Goal: Task Accomplishment & Management: Manage account settings

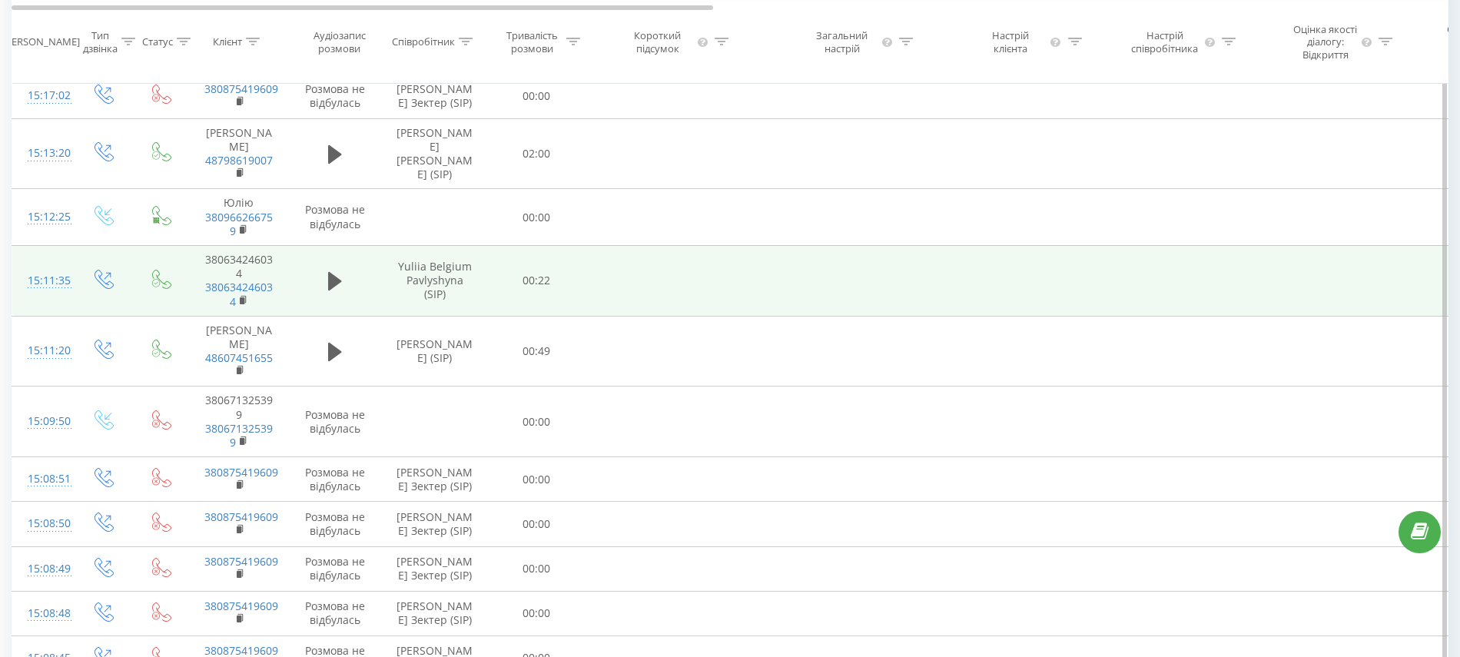
scroll to position [1517, 0]
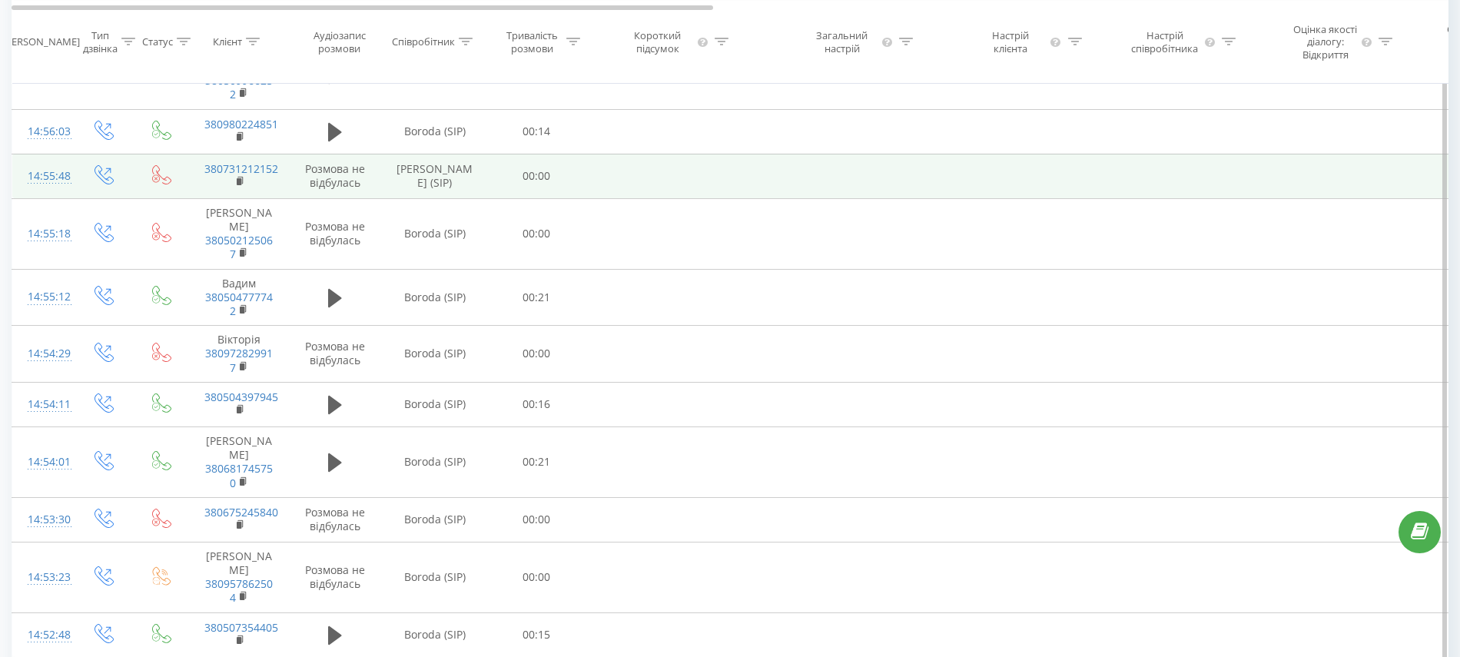
scroll to position [5280, 0]
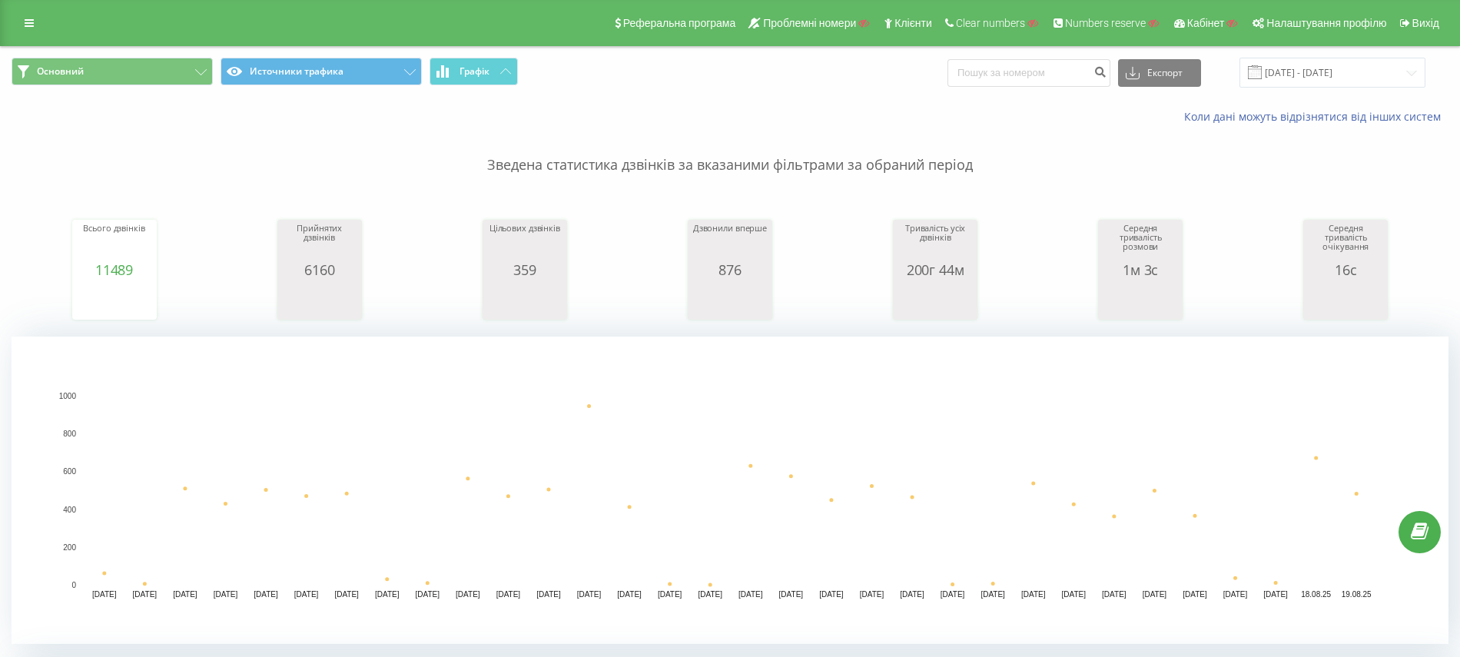
scroll to position [410, 0]
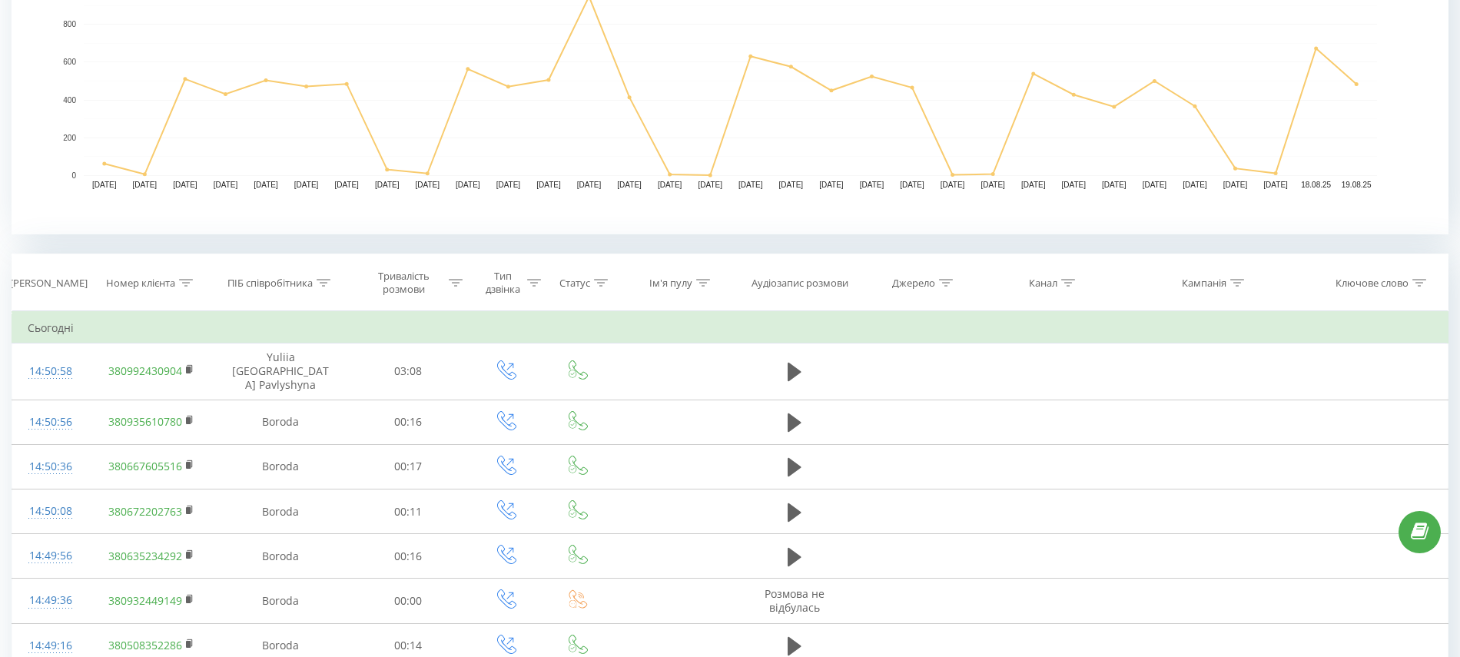
click at [324, 286] on div at bounding box center [324, 283] width 14 height 13
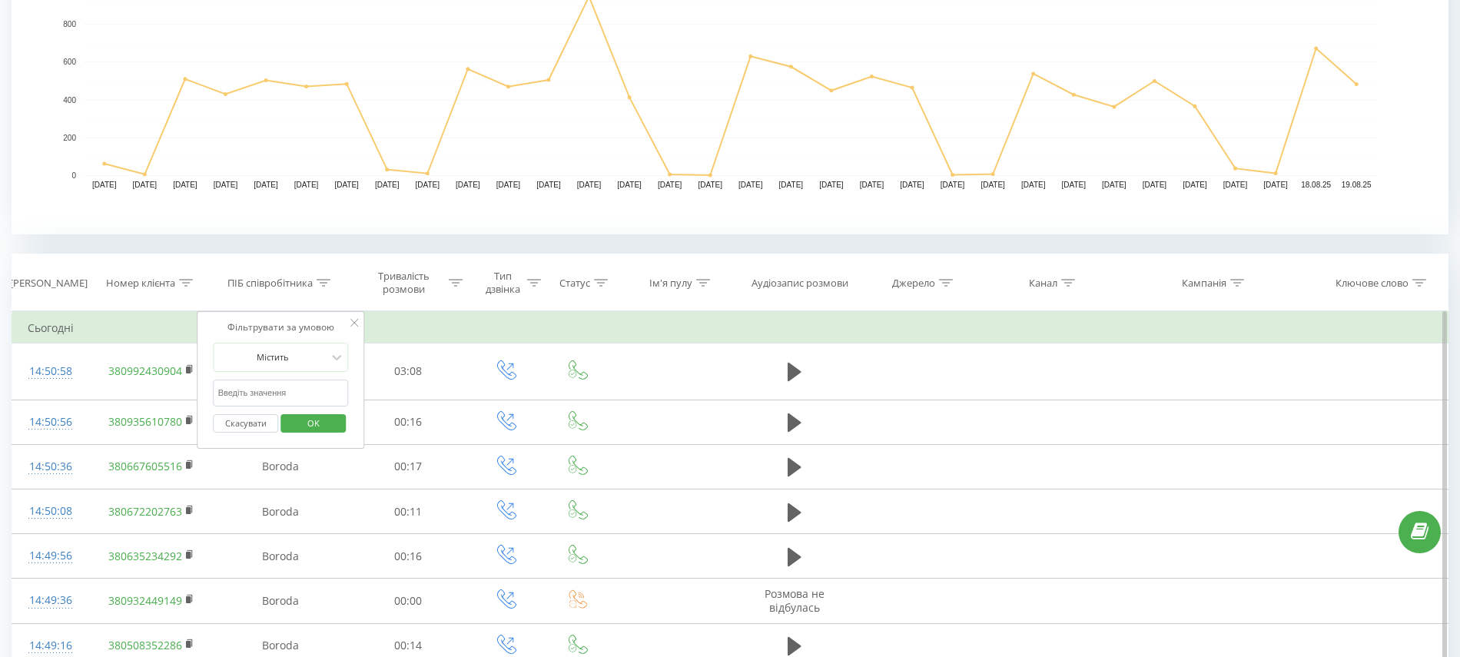
click at [279, 392] on input "text" at bounding box center [281, 393] width 135 height 27
type input "Lira"
click at [321, 429] on span "OK" at bounding box center [313, 423] width 43 height 24
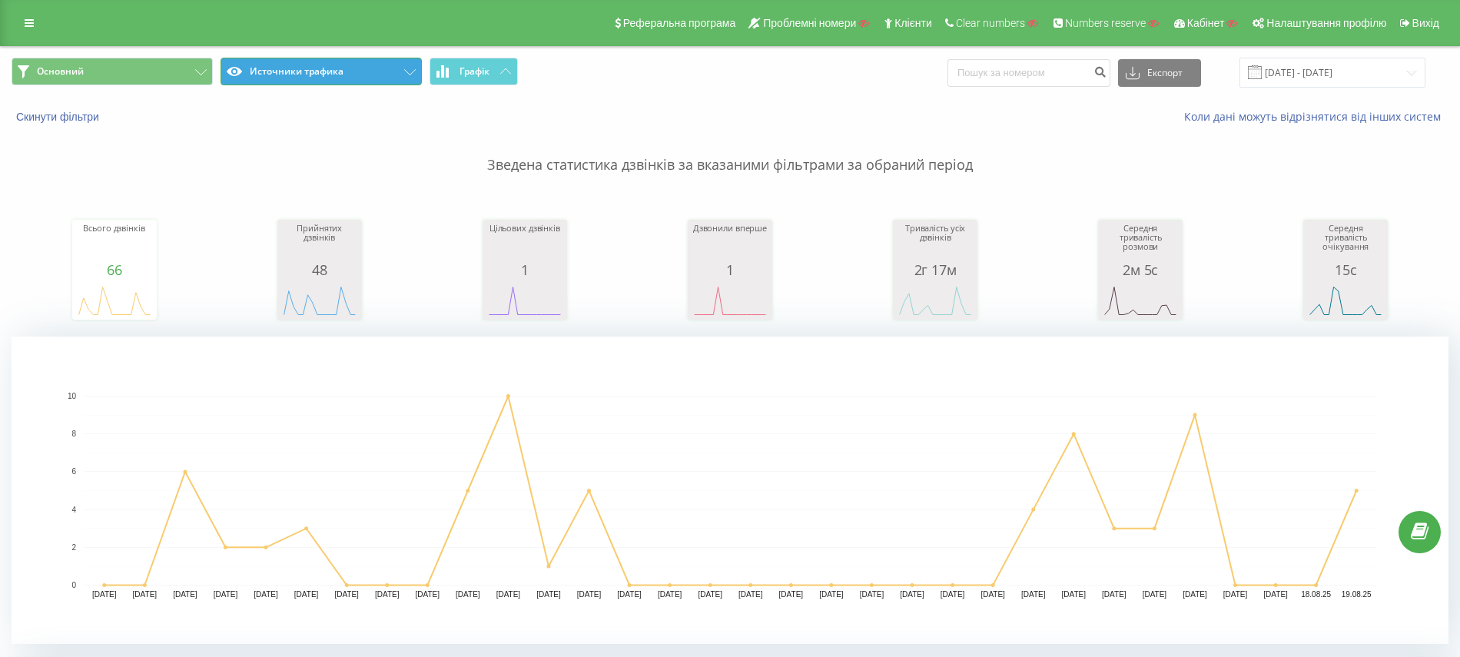
click at [369, 63] on button "Источники трафика" at bounding box center [321, 72] width 201 height 28
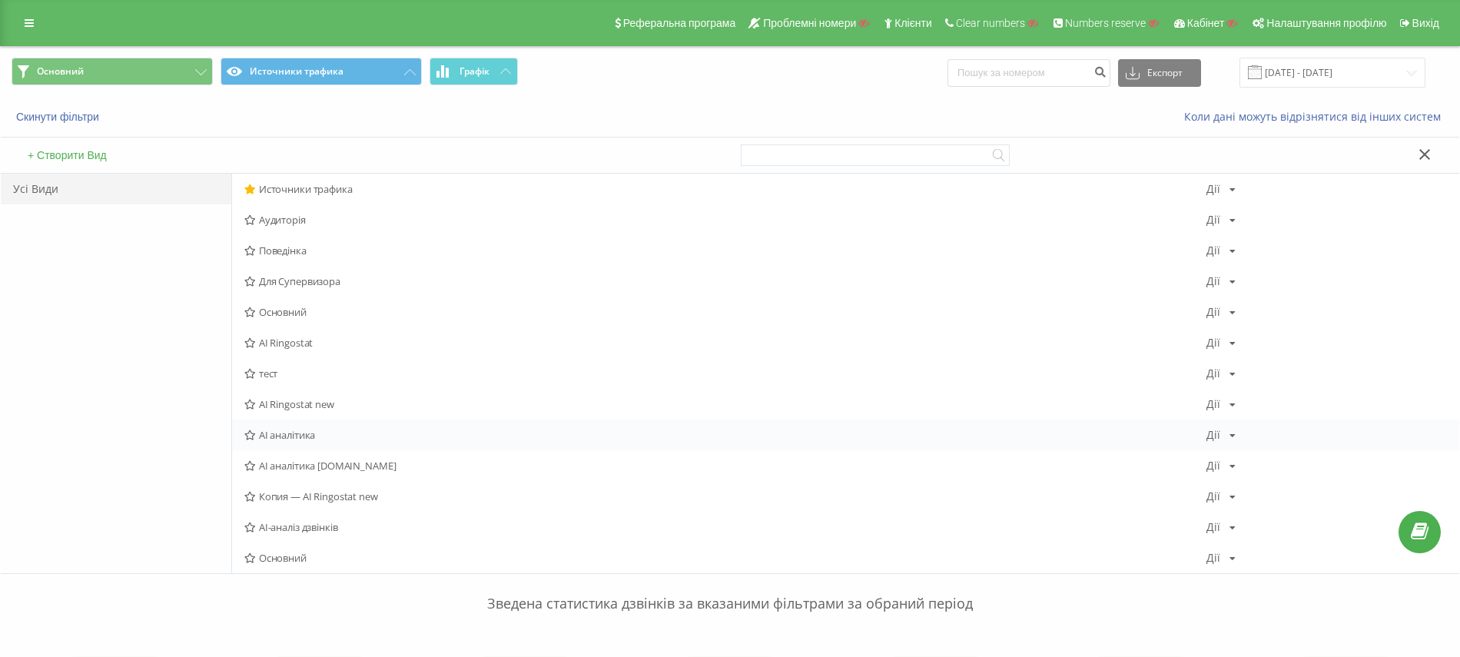
click at [297, 436] on span "AI аналітика" at bounding box center [725, 435] width 962 height 11
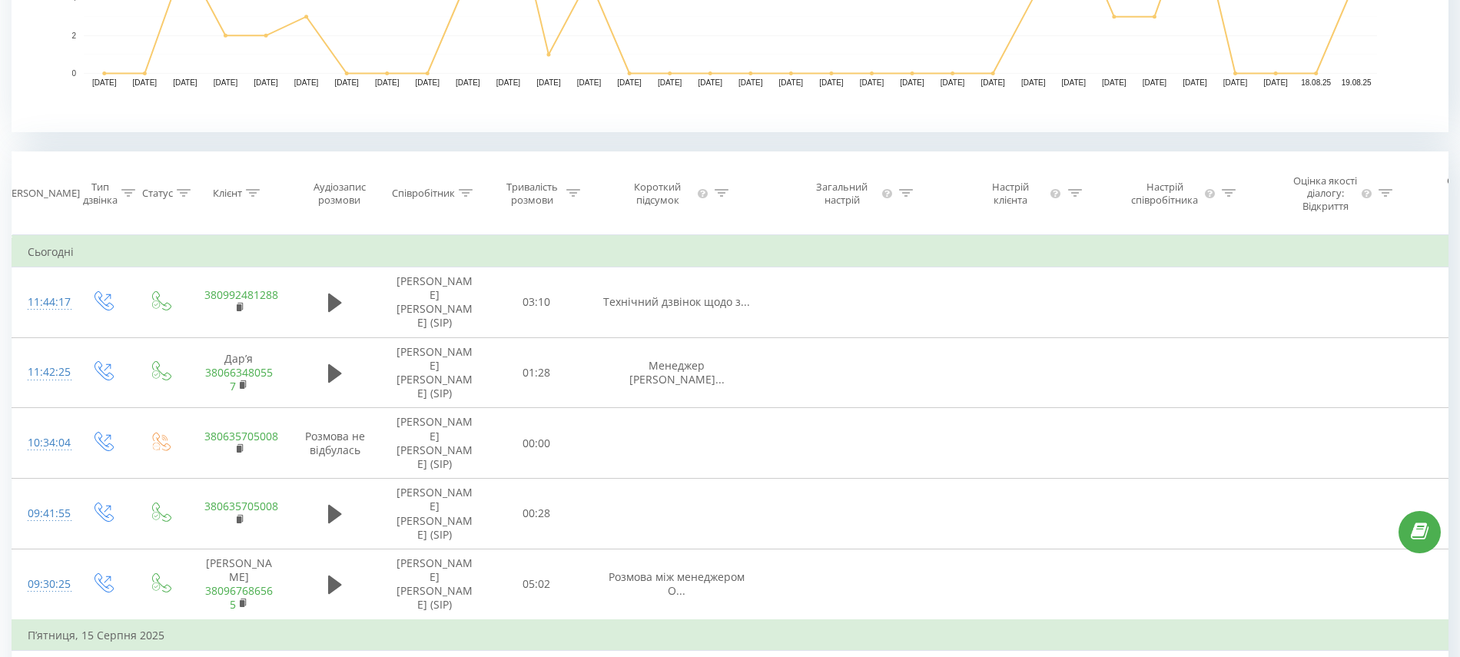
scroll to position [0, 1437]
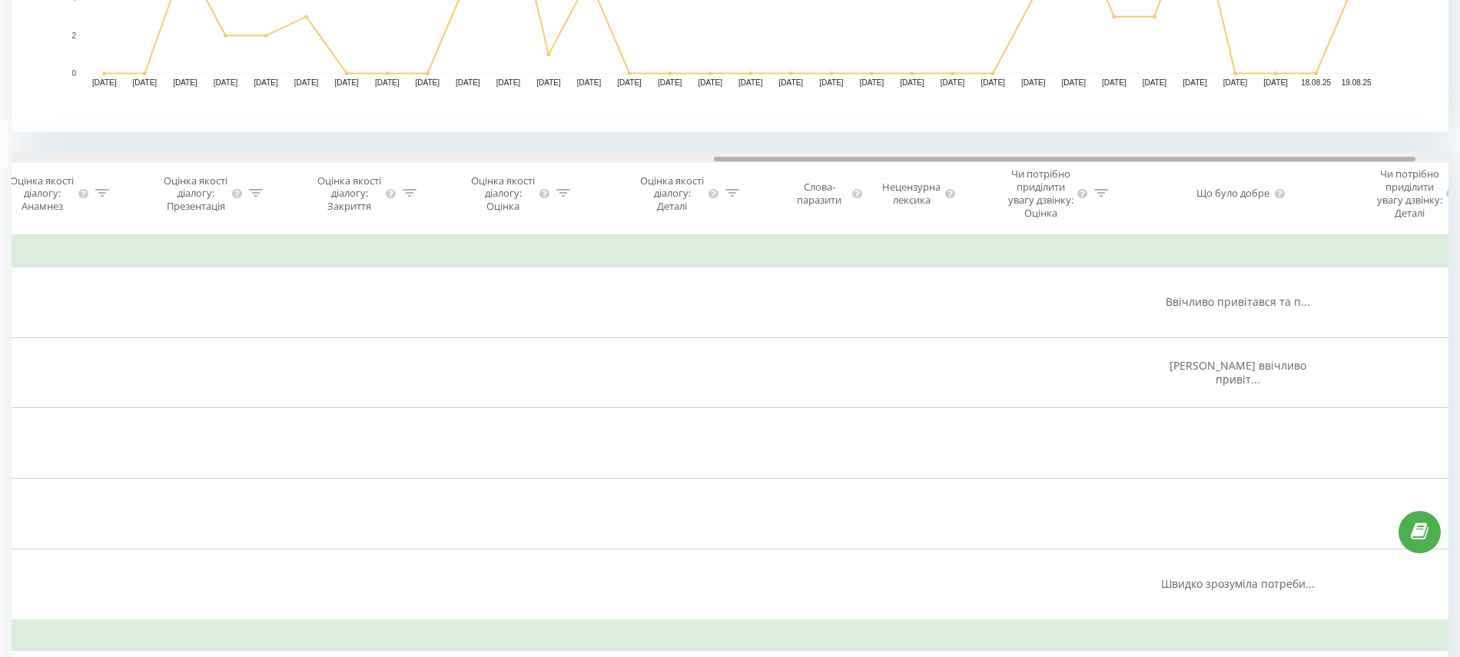
drag, startPoint x: 671, startPoint y: 155, endPoint x: 713, endPoint y: 160, distance: 42.5
click at [713, 160] on div at bounding box center [730, 157] width 1437 height 12
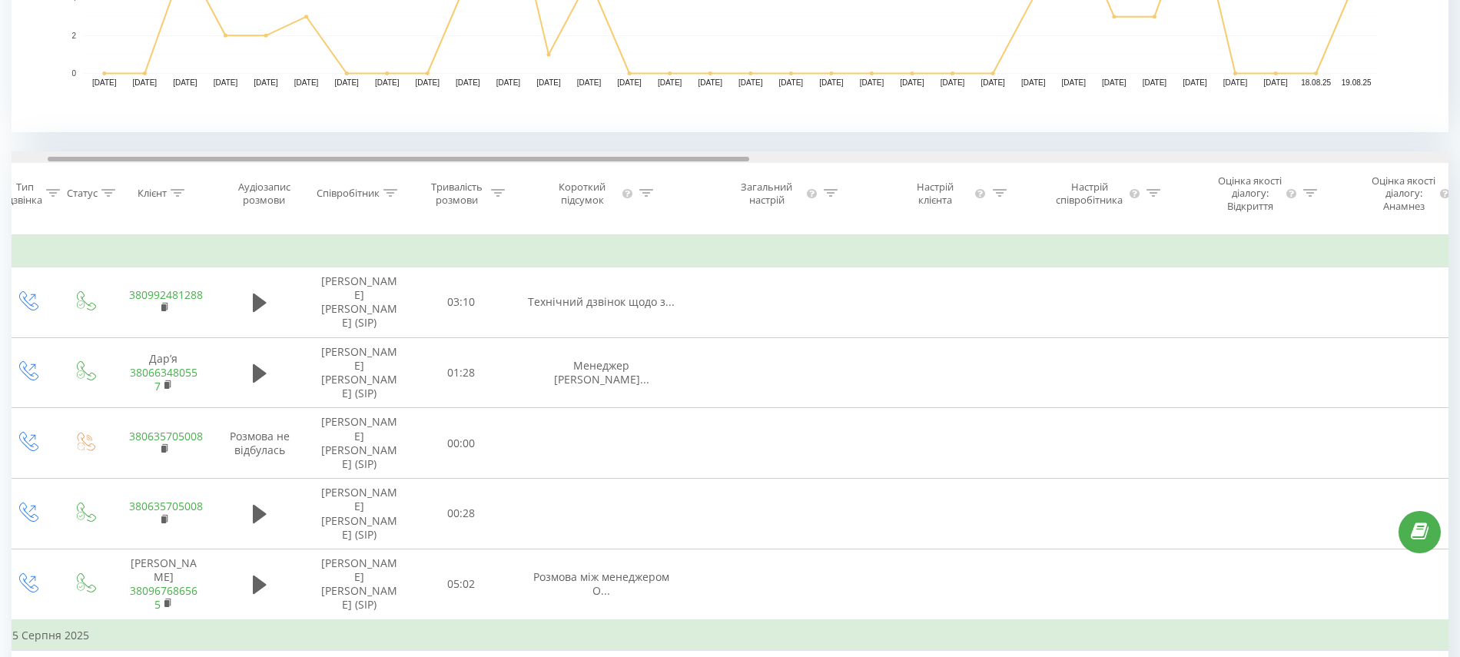
scroll to position [0, 85]
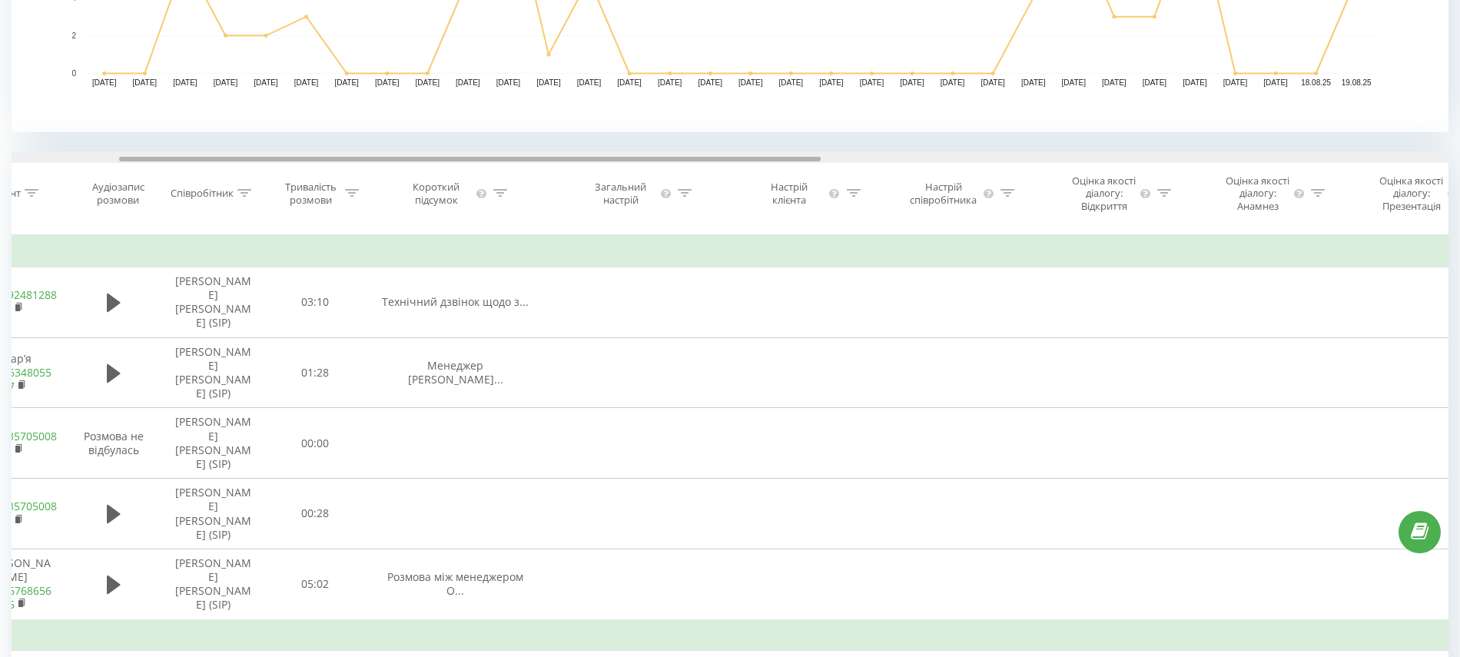
drag, startPoint x: 905, startPoint y: 156, endPoint x: 364, endPoint y: 179, distance: 541.4
click at [310, 163] on div "Дата дзвінка Тип дзвінка Статус Клієнт Аудіозапис розмови Співробітник Триваліс…" at bounding box center [730, 193] width 1437 height 84
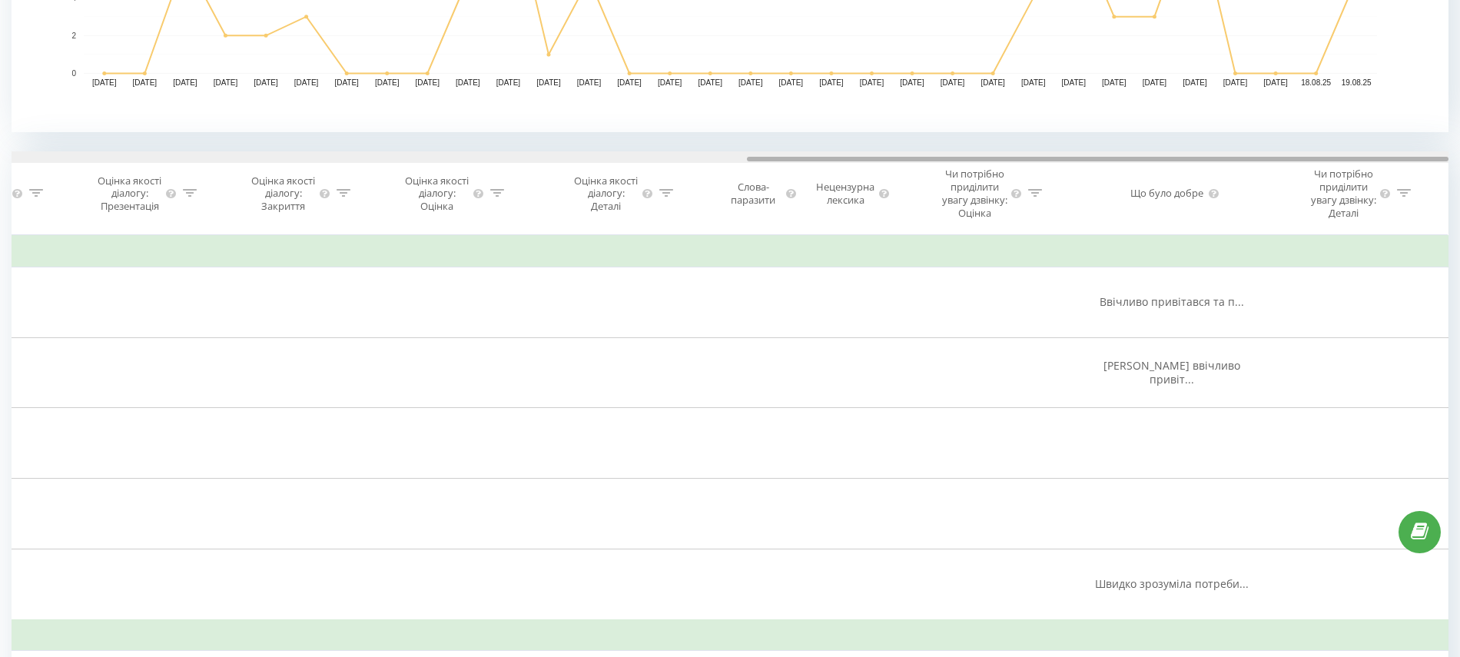
drag, startPoint x: 577, startPoint y: 156, endPoint x: 1251, endPoint y: 151, distance: 673.9
drag, startPoint x: 1229, startPoint y: 158, endPoint x: 1288, endPoint y: 151, distance: 58.8
click at [1288, 151] on div at bounding box center [730, 157] width 1437 height 12
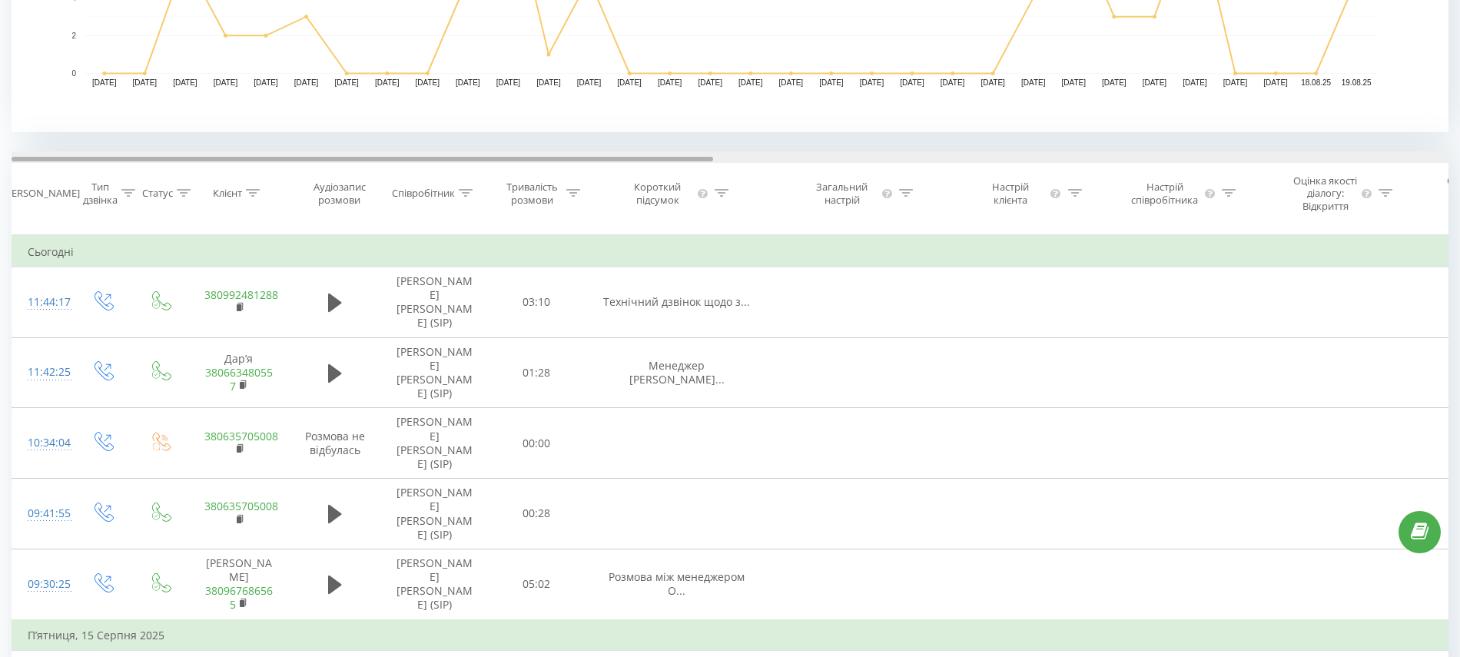
drag, startPoint x: 842, startPoint y: 155, endPoint x: 259, endPoint y: 212, distance: 586.0
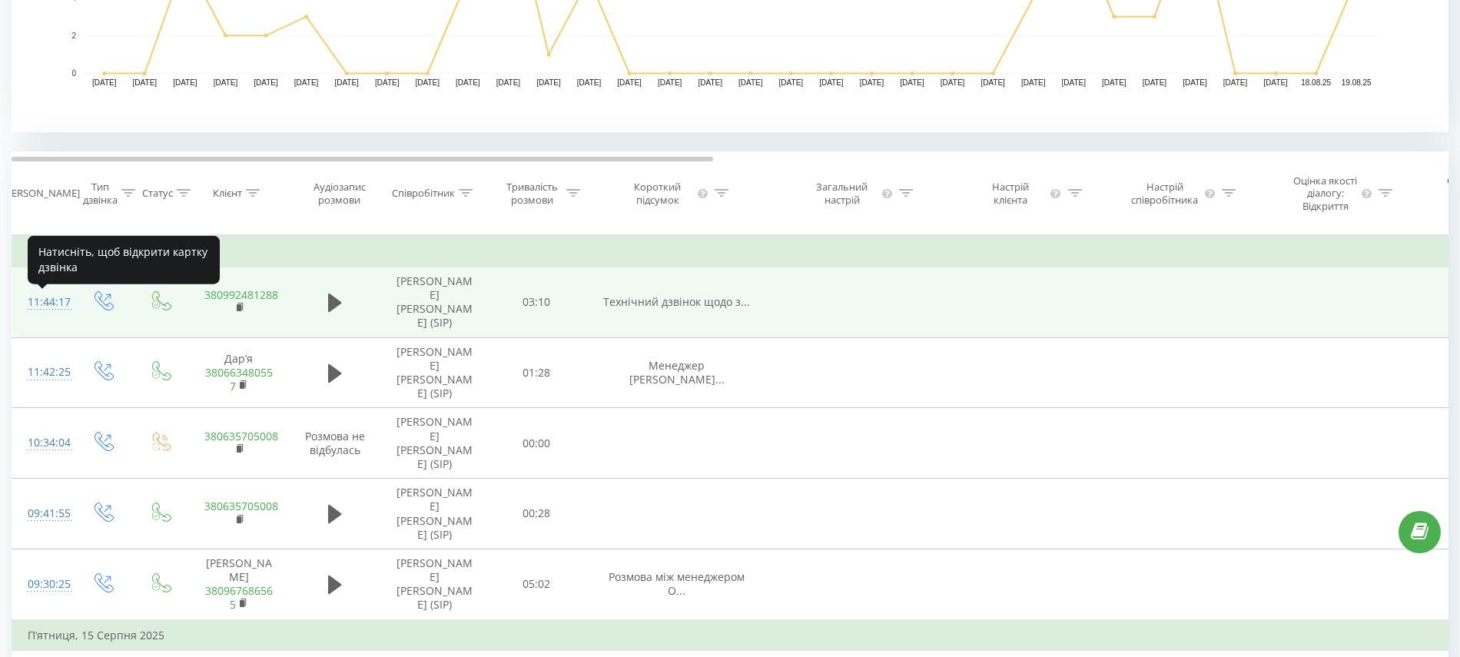
click at [49, 310] on div "11:44:17" at bounding box center [43, 302] width 31 height 30
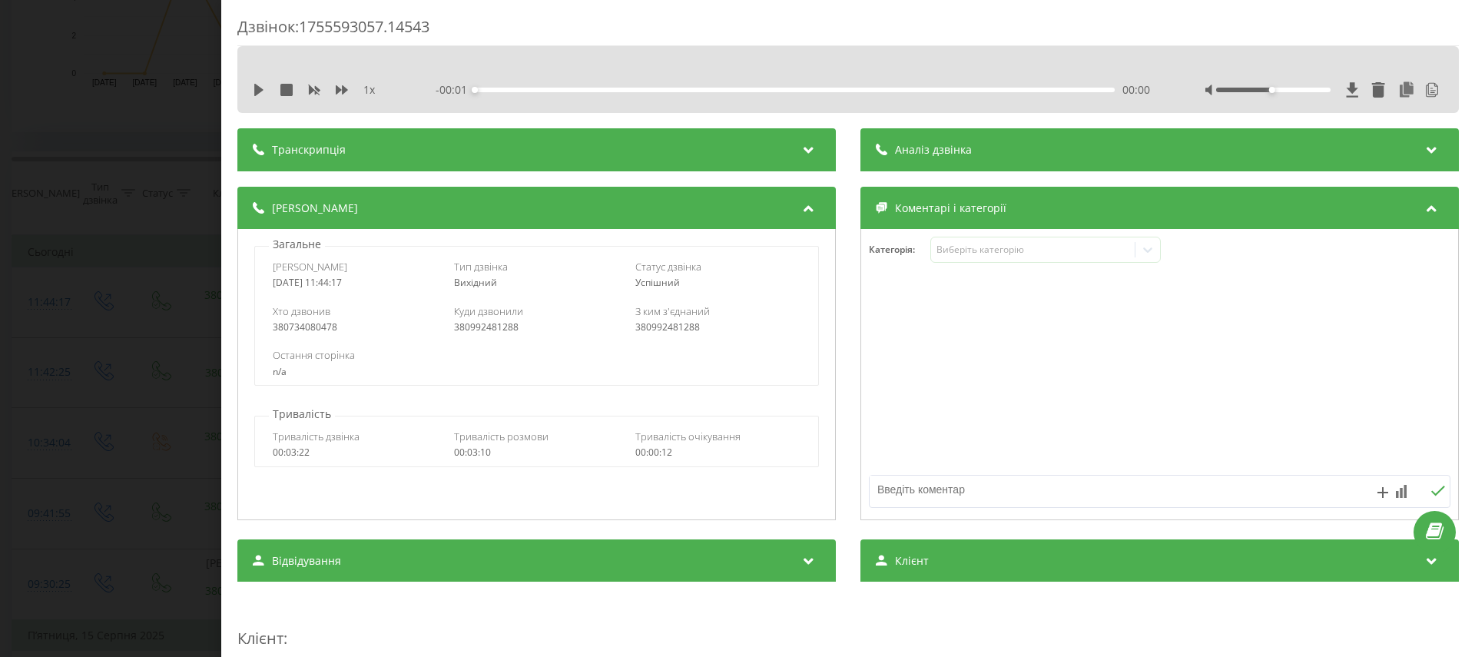
click at [967, 155] on div "Аналіз дзвінка" at bounding box center [1160, 149] width 599 height 43
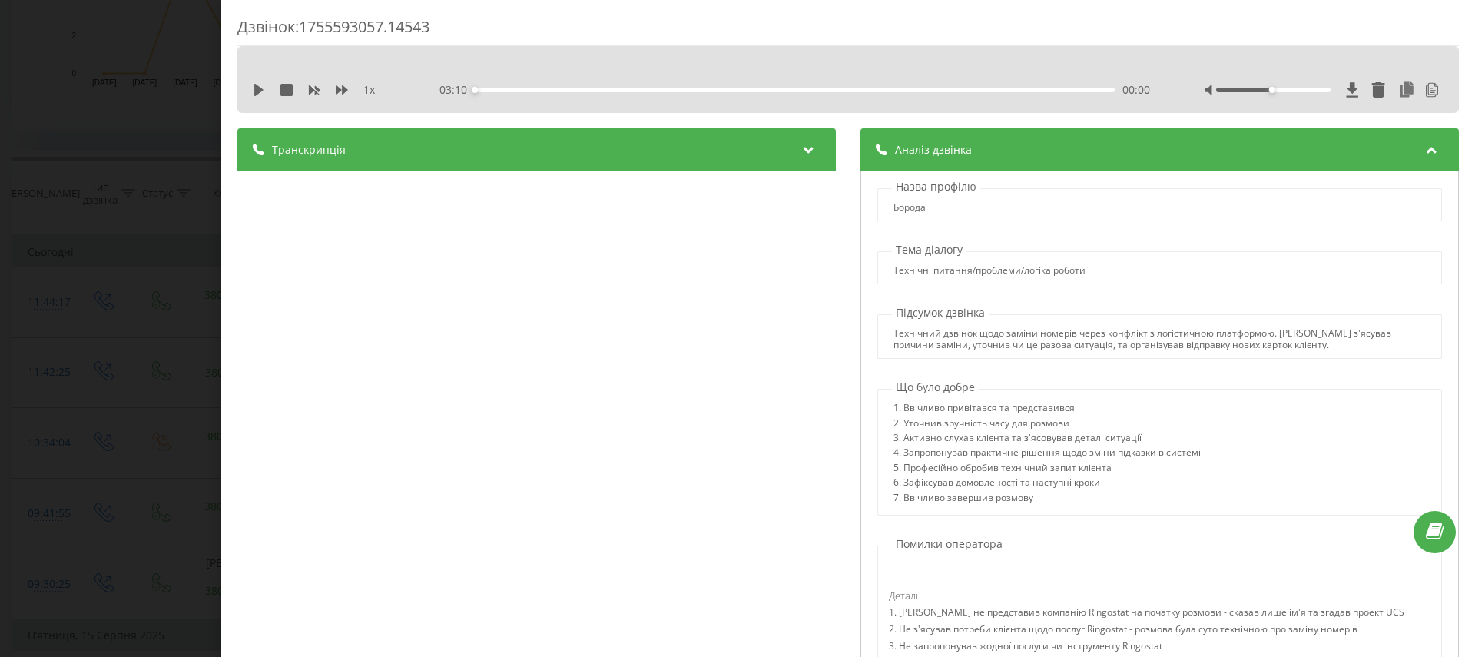
click at [104, 260] on div "Дзвінок : 1755593057.14543 1 x - 03:10 00:00 00:00 Транскрипція 00:00 - Дякую. …" at bounding box center [737, 328] width 1475 height 657
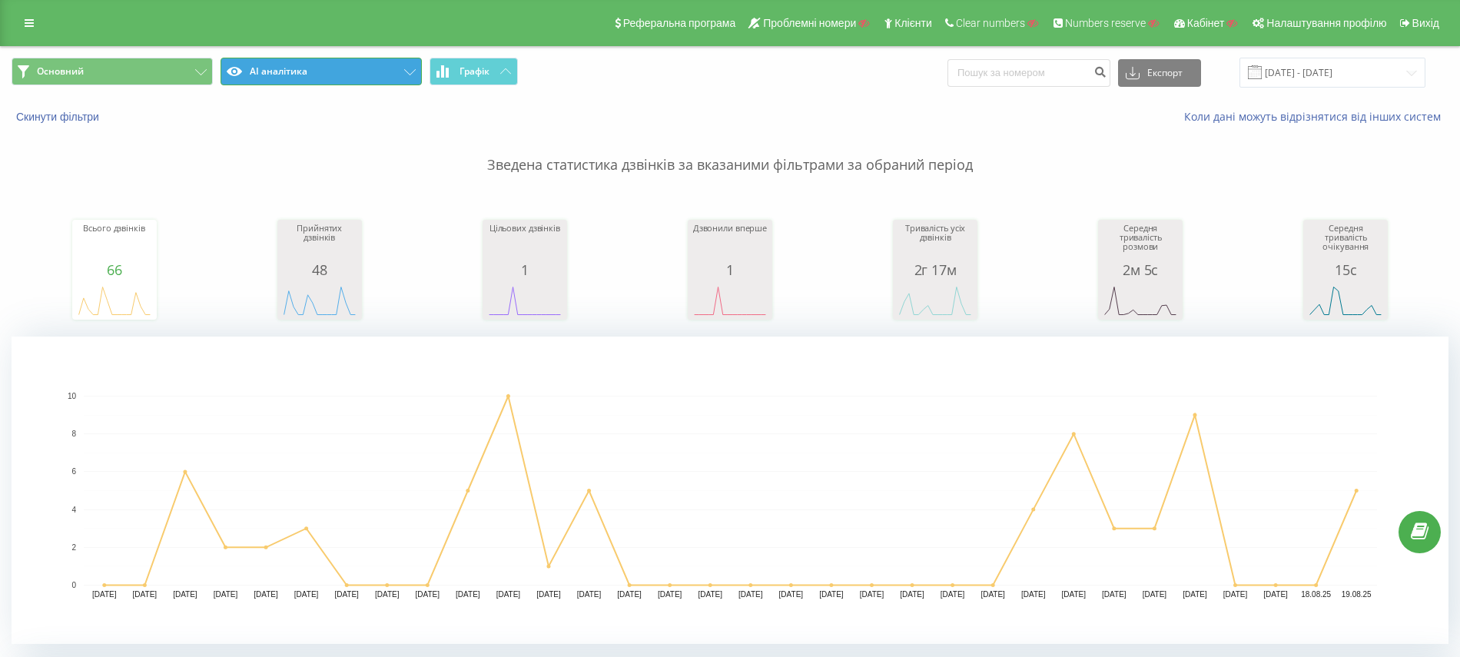
click at [343, 65] on button "AI аналітика" at bounding box center [321, 72] width 201 height 28
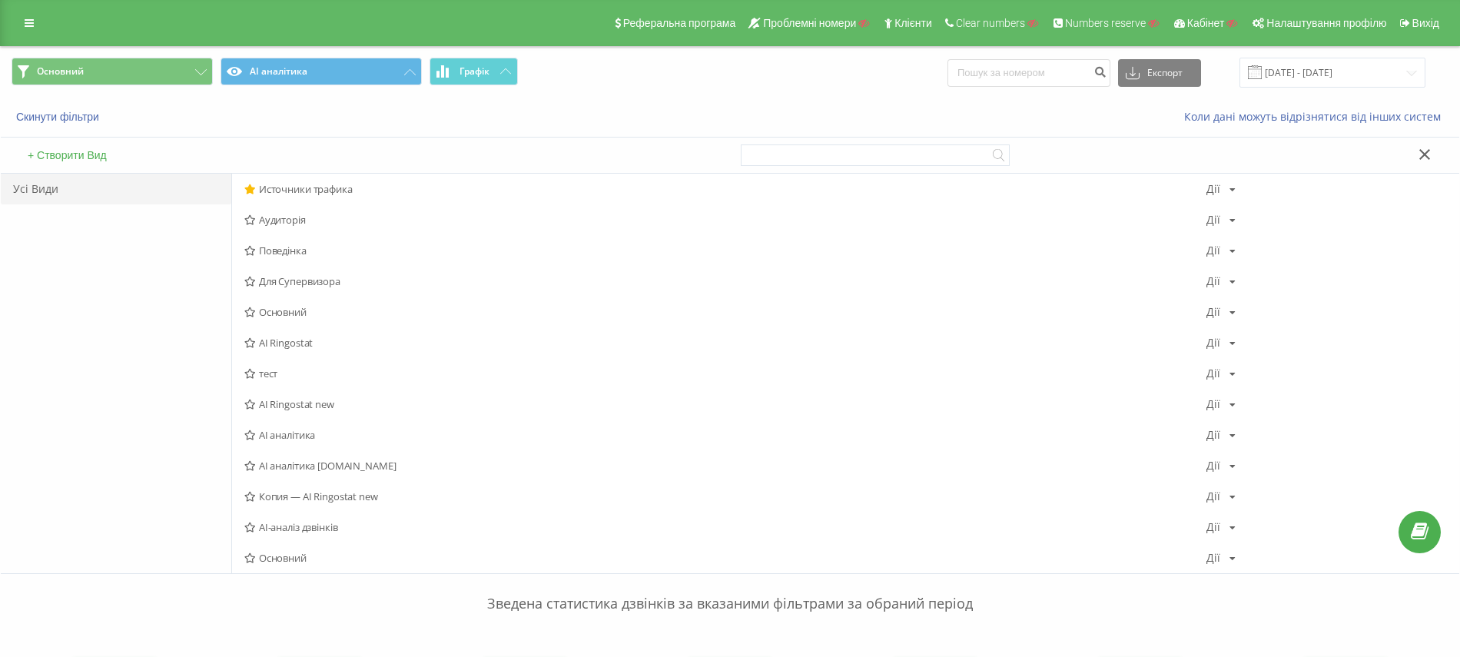
click at [1422, 157] on icon at bounding box center [1424, 154] width 11 height 11
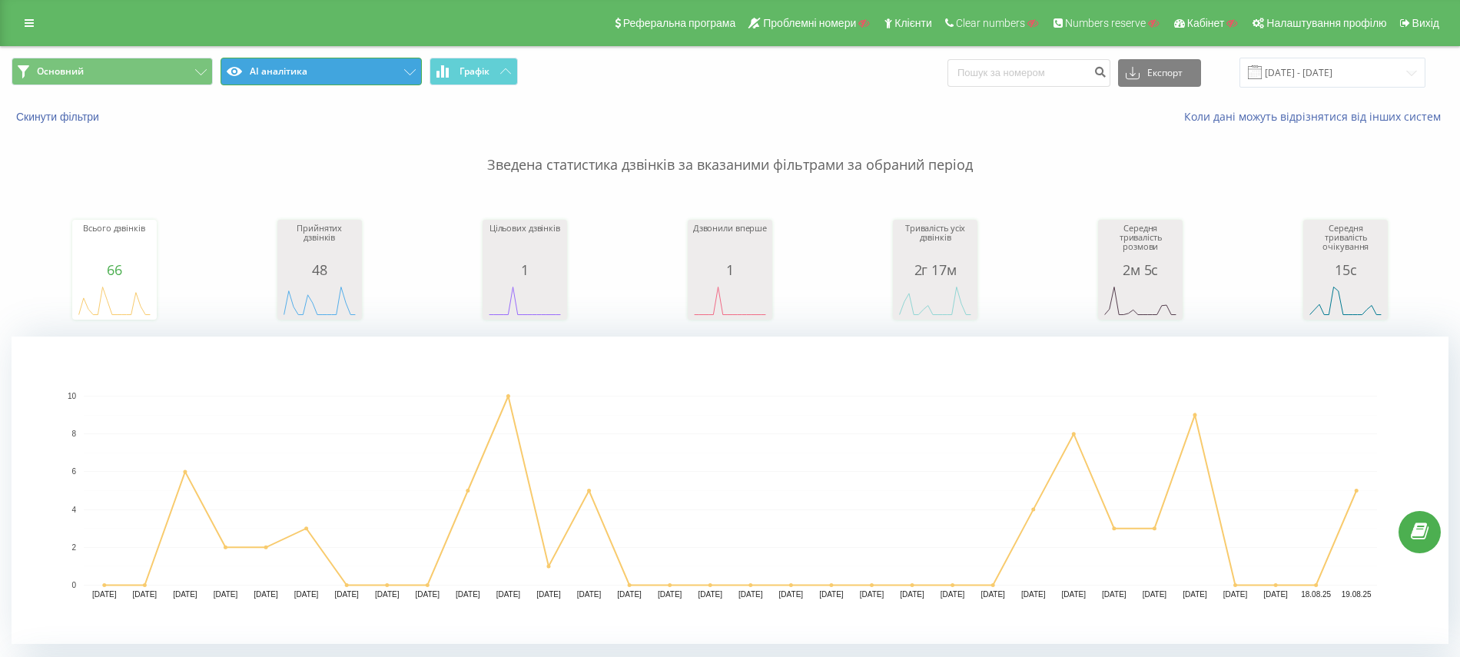
click at [373, 72] on button "AI аналітика" at bounding box center [321, 72] width 201 height 28
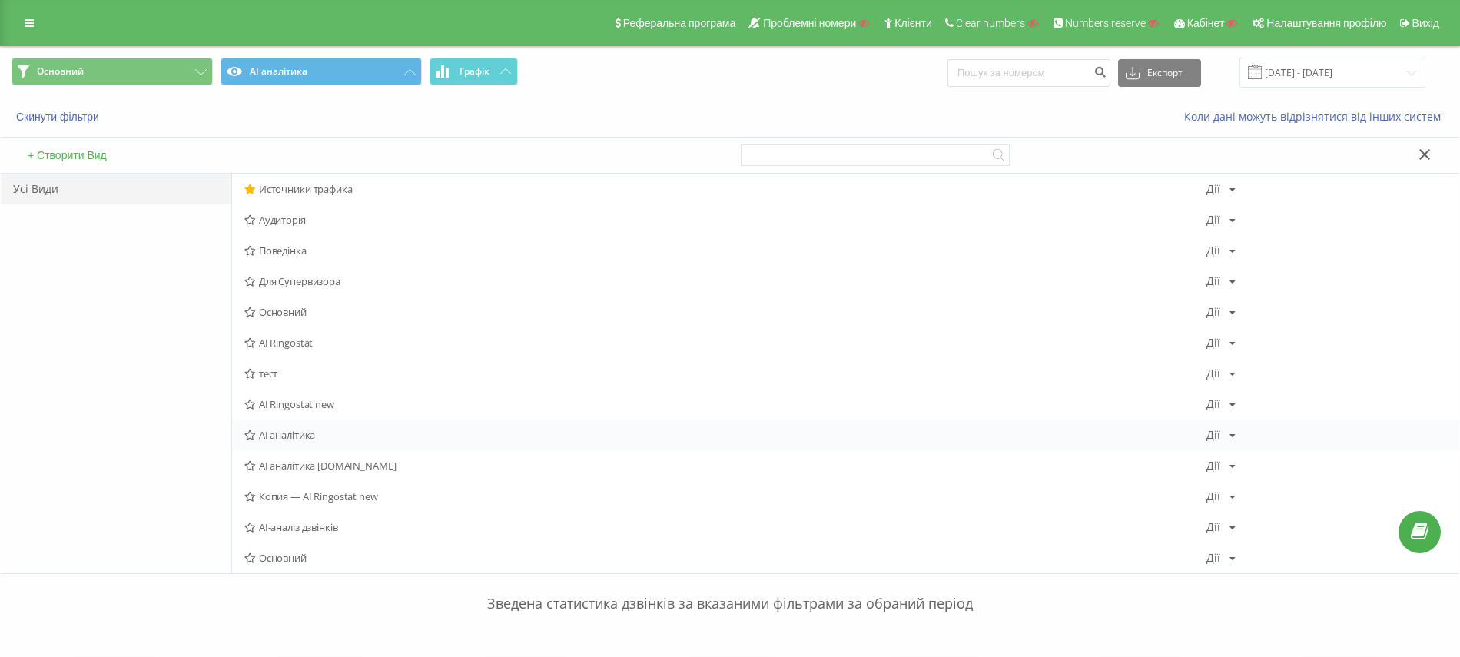
click at [1229, 439] on icon at bounding box center [1232, 435] width 6 height 9
click at [1250, 457] on span "Редагувати" at bounding box center [1273, 455] width 51 height 13
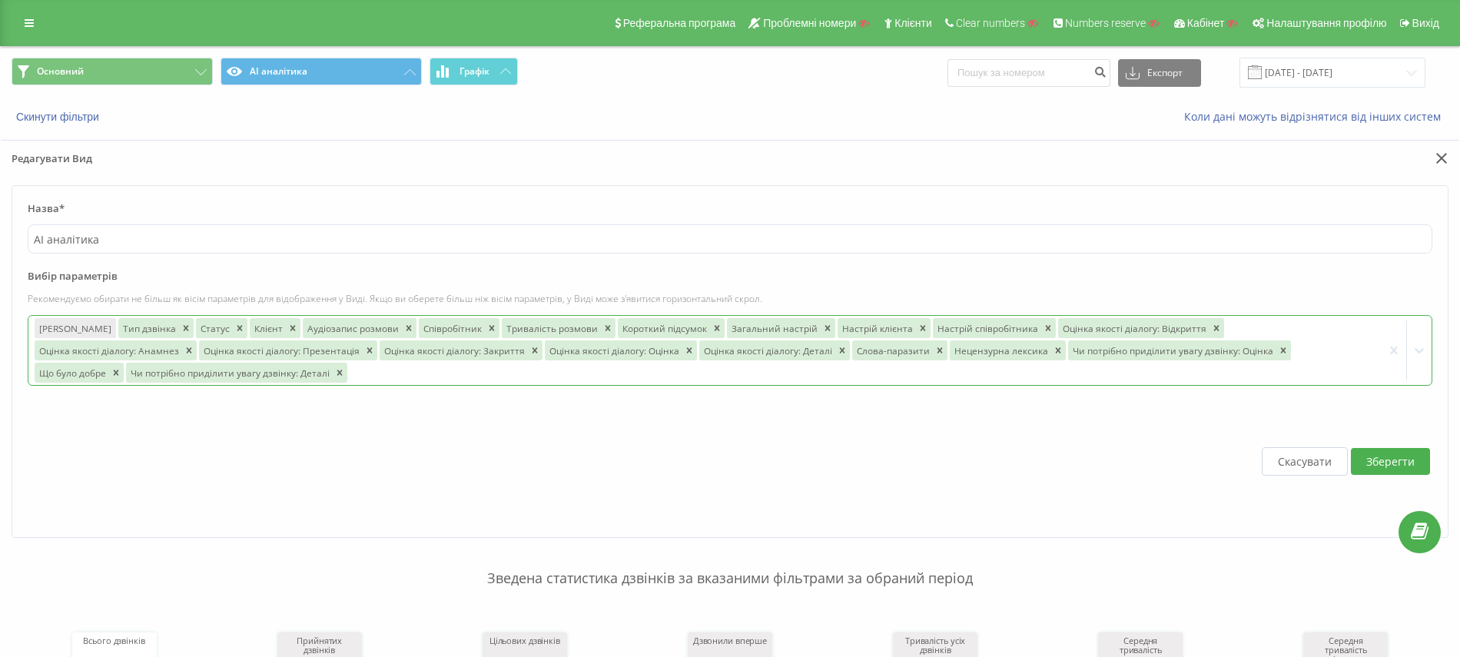
click at [350, 369] on div at bounding box center [863, 372] width 1027 height 18
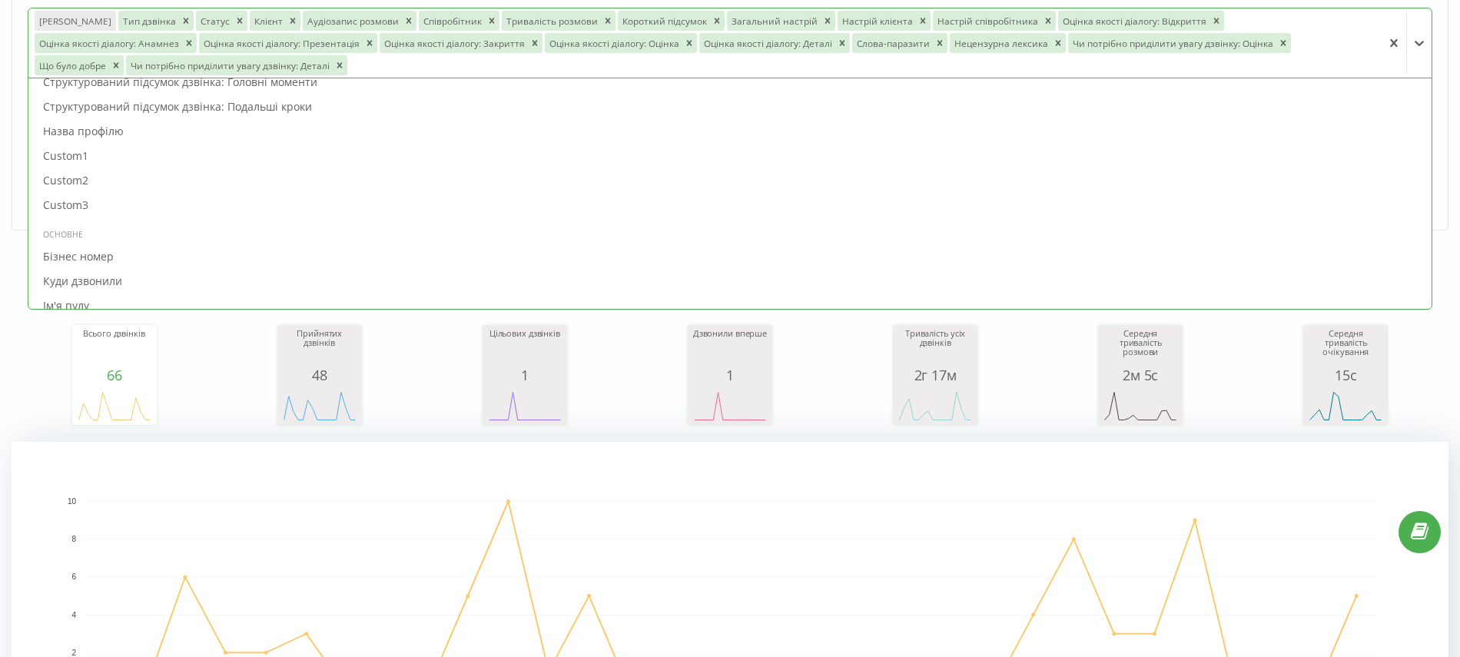
click at [650, 479] on rect "A chart." at bounding box center [730, 595] width 1437 height 307
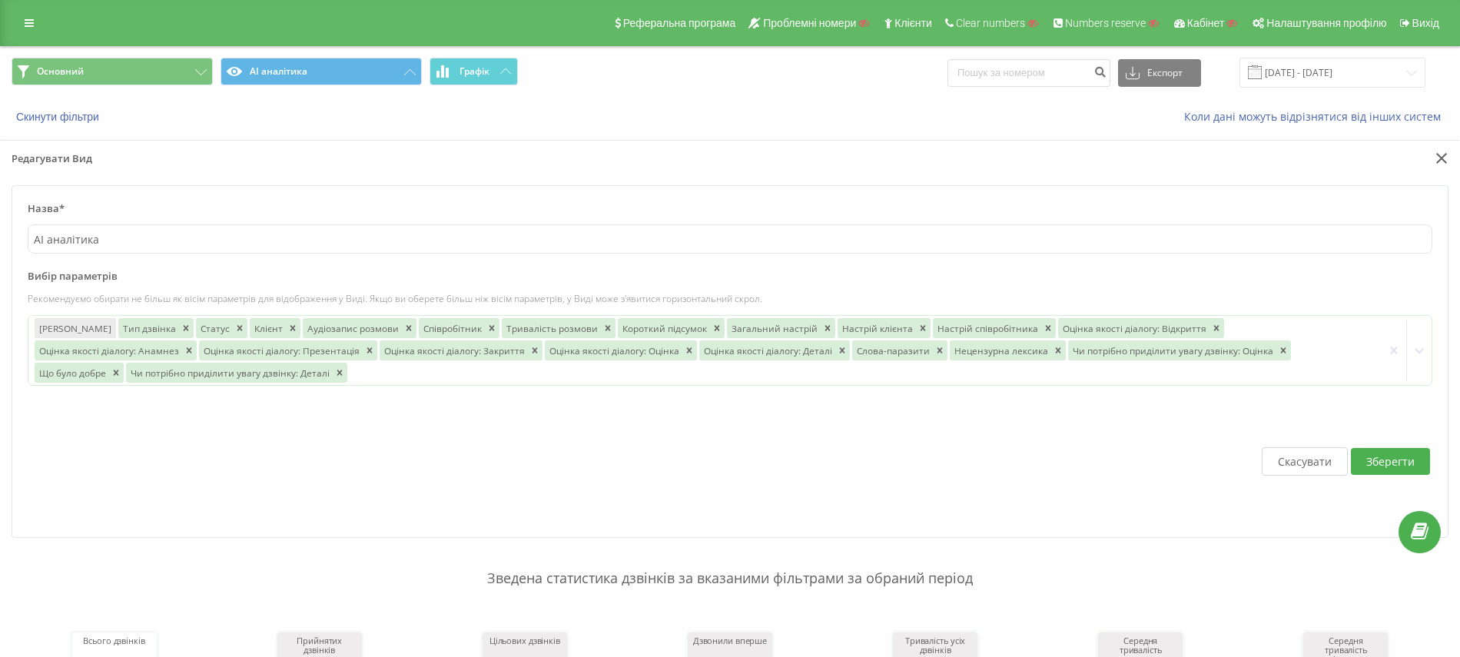
click at [1309, 460] on button "Скасувати" at bounding box center [1305, 461] width 86 height 28
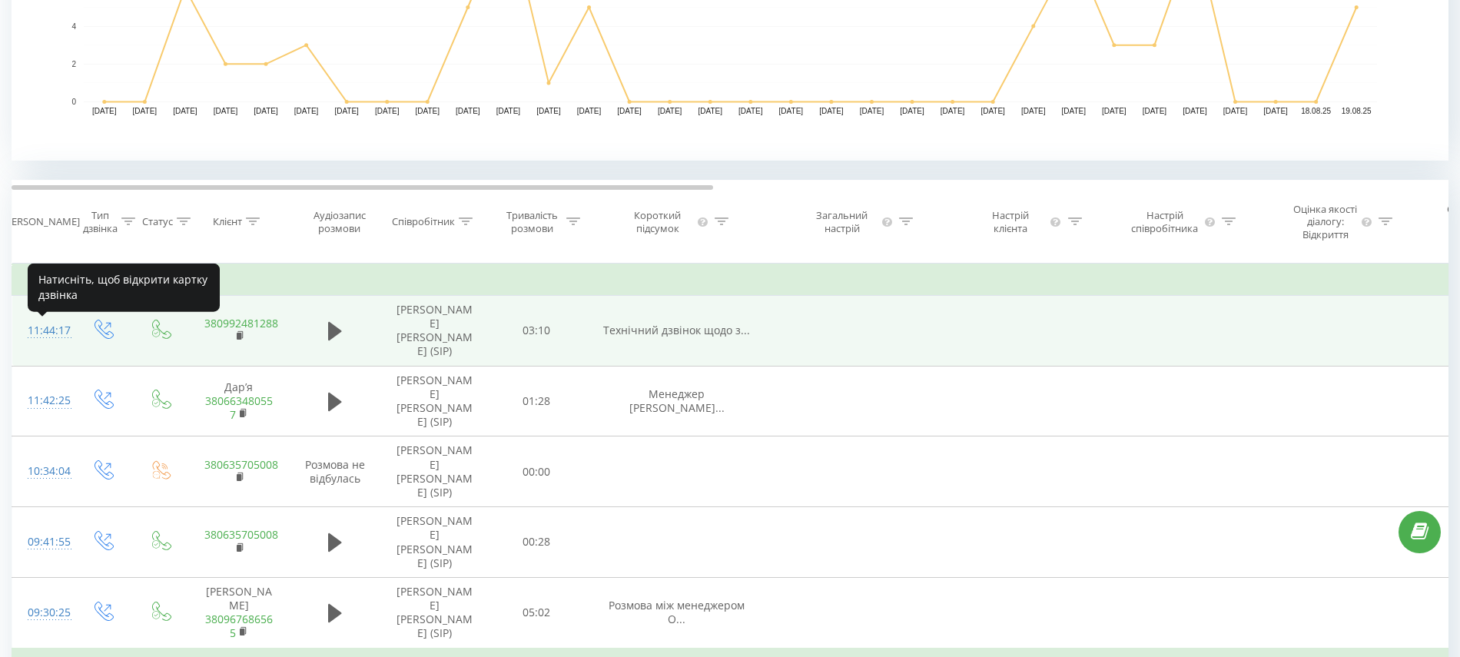
click at [45, 331] on div "11:44:17" at bounding box center [43, 331] width 31 height 30
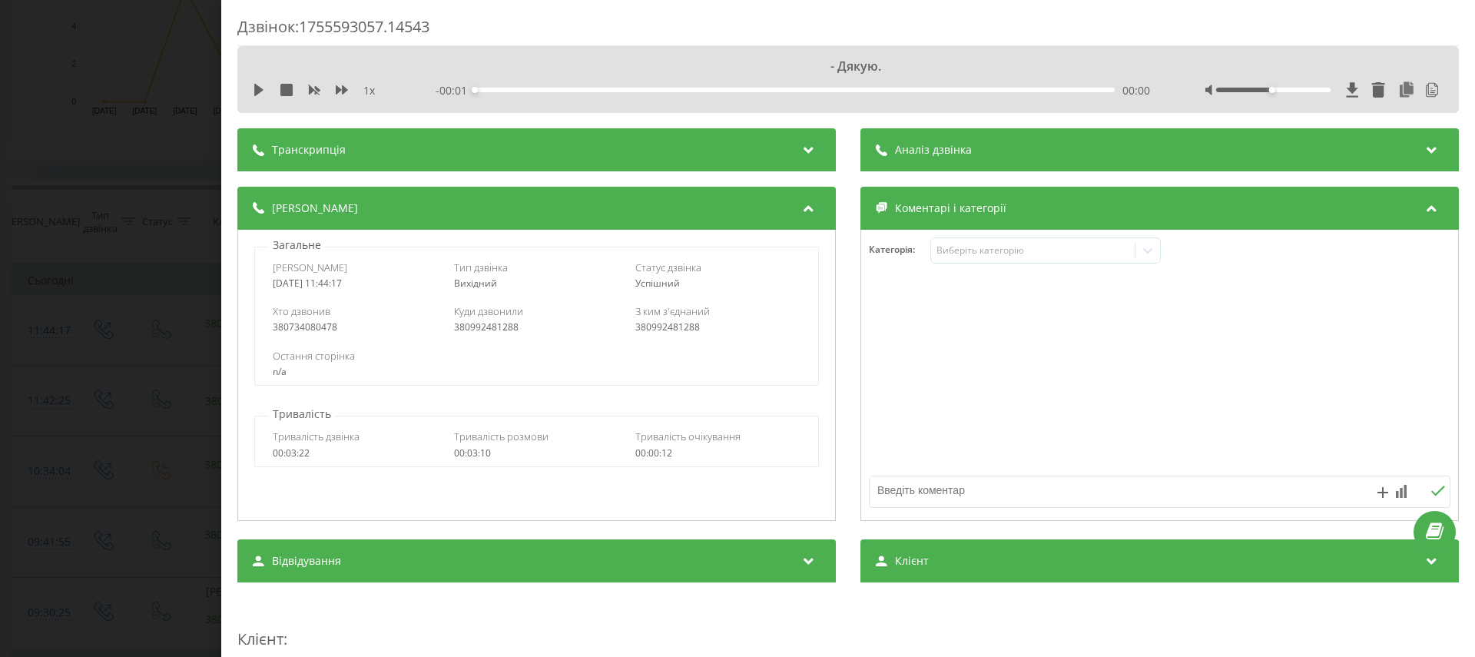
click at [1054, 161] on div "Аналіз дзвінка" at bounding box center [1160, 149] width 599 height 43
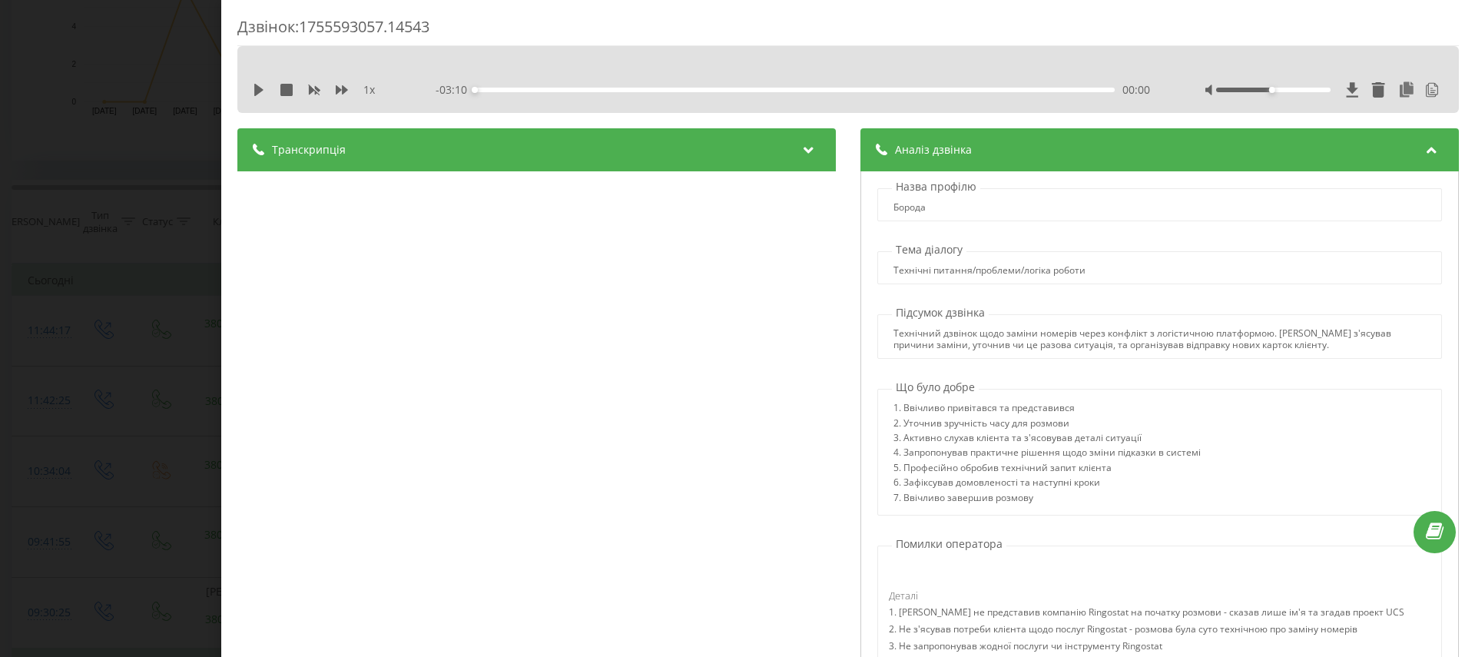
click at [669, 147] on div "Транскрипція" at bounding box center [536, 149] width 599 height 43
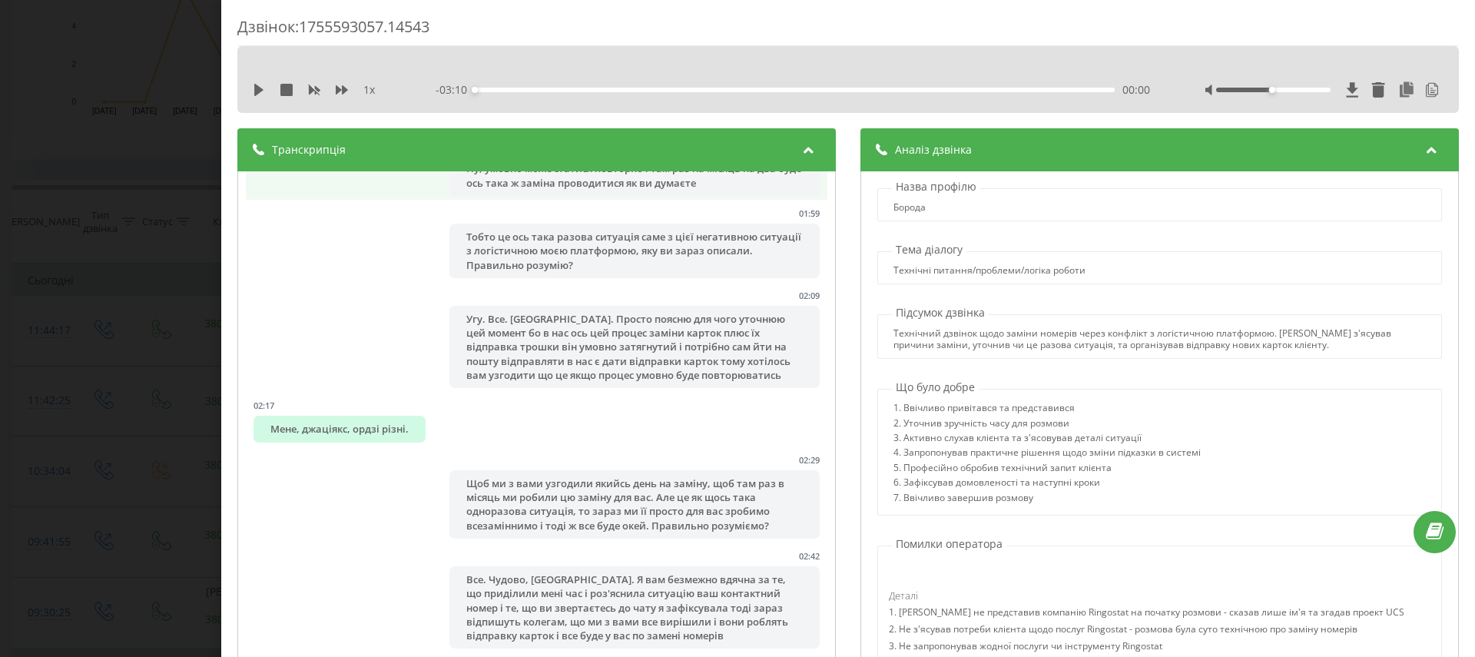
scroll to position [1303, 0]
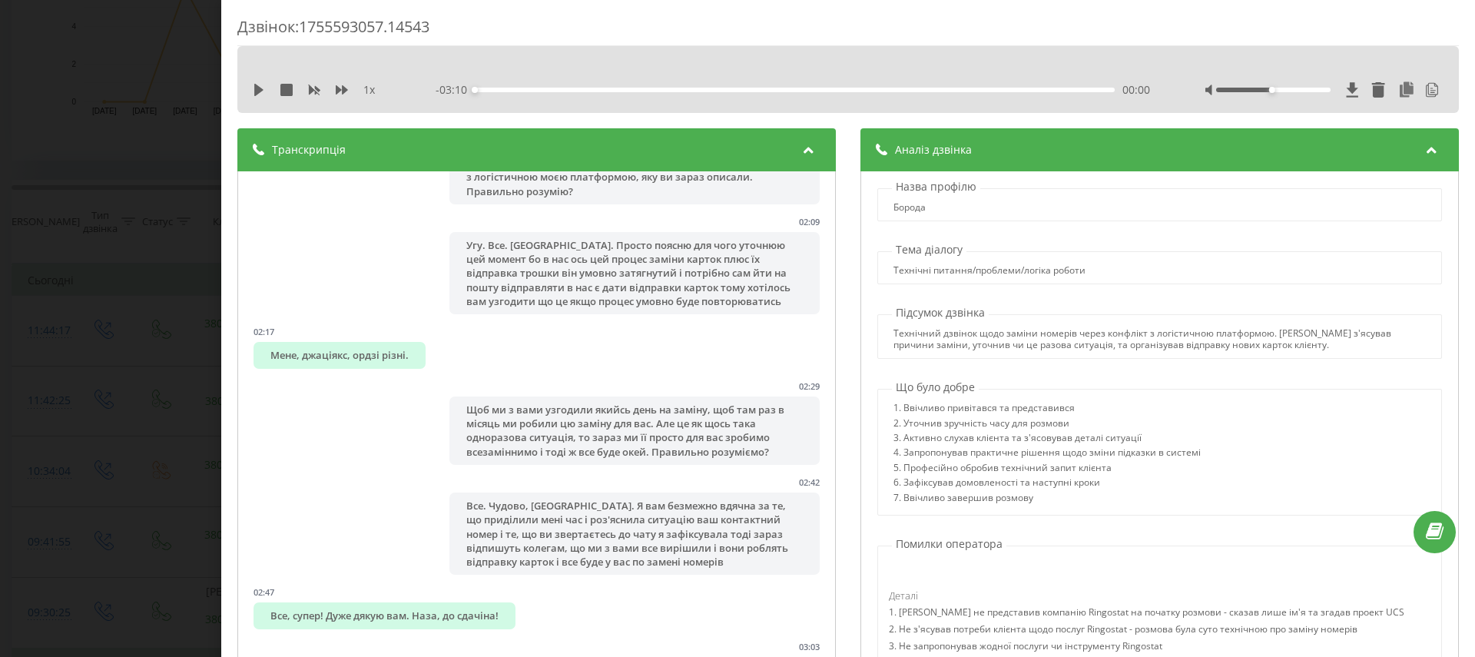
click at [703, 146] on div "Транскрипція" at bounding box center [536, 149] width 599 height 43
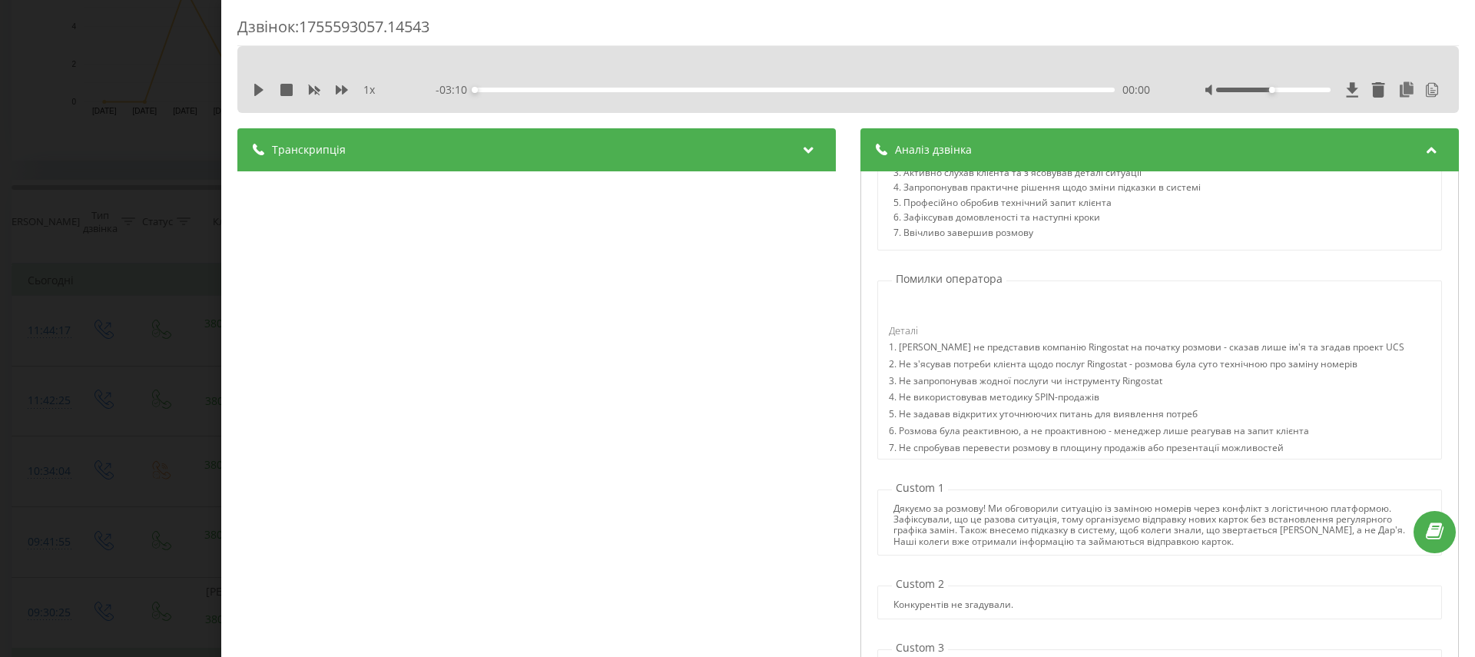
scroll to position [266, 0]
drag, startPoint x: 911, startPoint y: 346, endPoint x: 1076, endPoint y: 341, distance: 164.5
click at [1076, 341] on div "1. Менеджер не представив компанію Ringostat на початку розмови - сказав лише і…" at bounding box center [1147, 348] width 516 height 17
click at [1076, 340] on div "1. Менеджер не представив компанію Ringostat на початку розмови - сказав лише і…" at bounding box center [1147, 348] width 516 height 17
drag, startPoint x: 1372, startPoint y: 341, endPoint x: 1196, endPoint y: 350, distance: 176.9
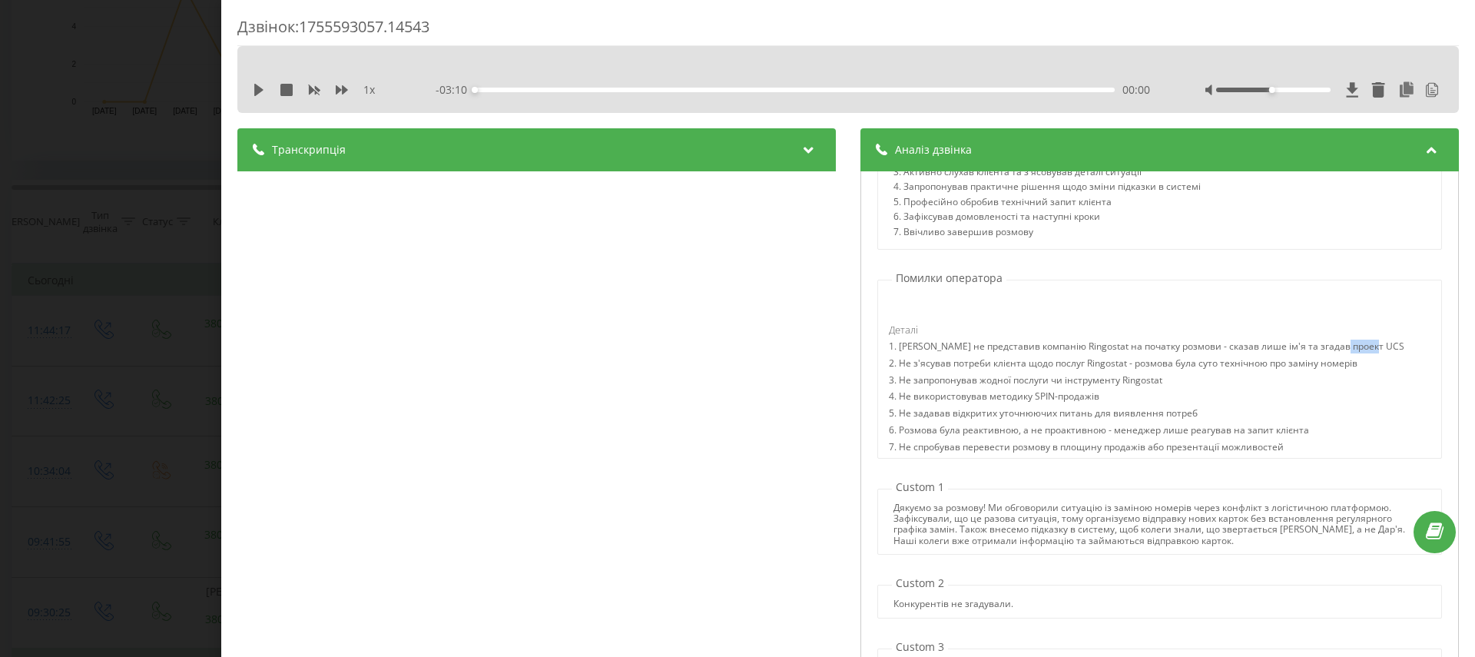
click at [1334, 340] on div "Деталі 1. Менеджер не представив компанію Ringostat на початку розмови - сказав…" at bounding box center [1146, 390] width 537 height 135
click at [1080, 362] on div "2. Не з'ясував потреби клієнта щодо послуг Ringostat - розмова була суто техніч…" at bounding box center [1147, 365] width 516 height 17
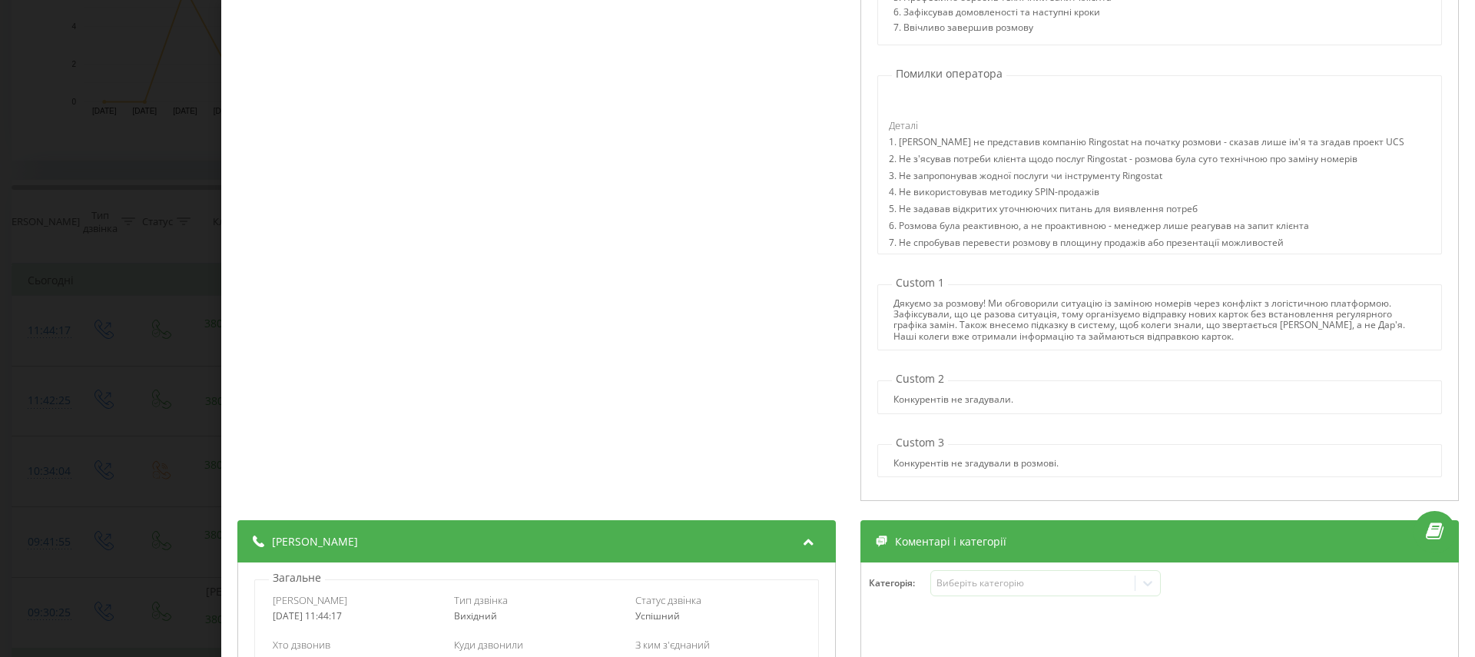
scroll to position [204, 0]
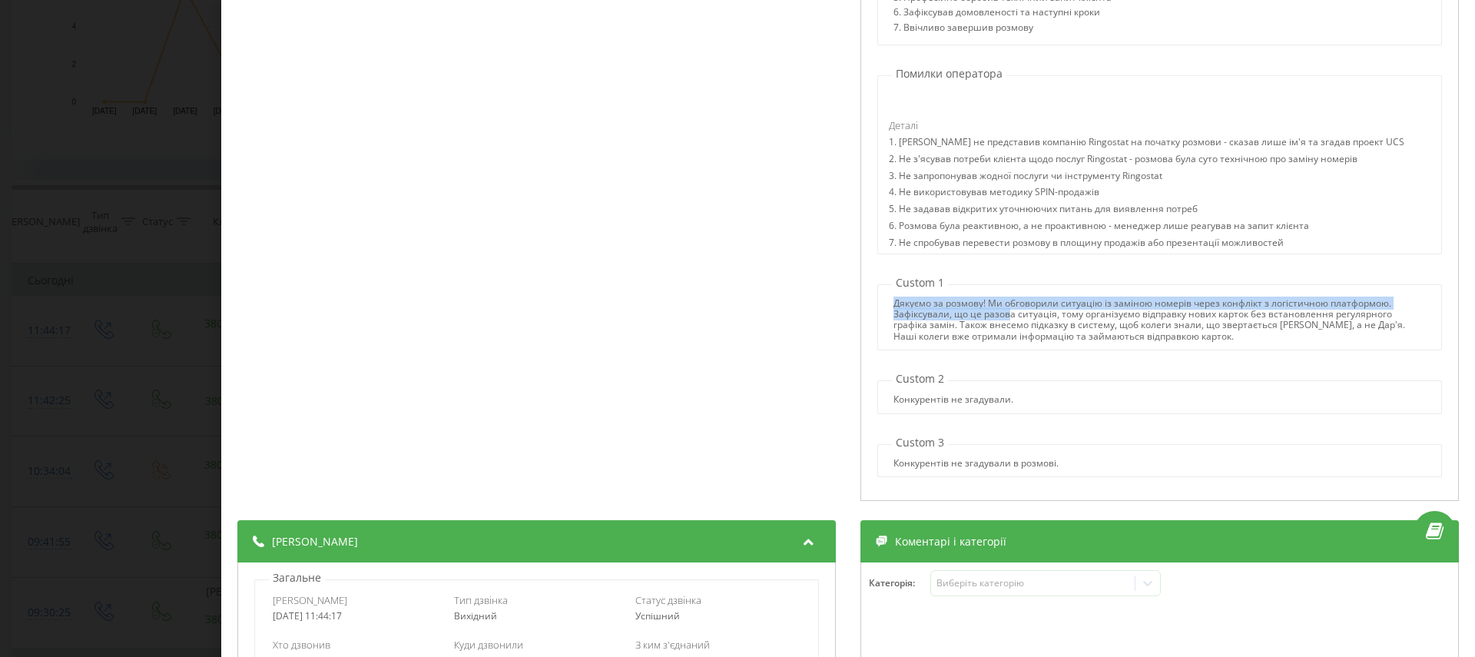
drag, startPoint x: 885, startPoint y: 301, endPoint x: 1000, endPoint y: 313, distance: 115.8
click at [1002, 313] on div "Дякуємо за розмову! Ми обговорили ситуацію із заміною номерів через конфлікт з …" at bounding box center [1160, 320] width 532 height 45
click at [1000, 313] on div "Дякуємо за розмову! Ми обговорили ситуацію із заміною номерів через конфлікт з …" at bounding box center [1160, 320] width 532 height 45
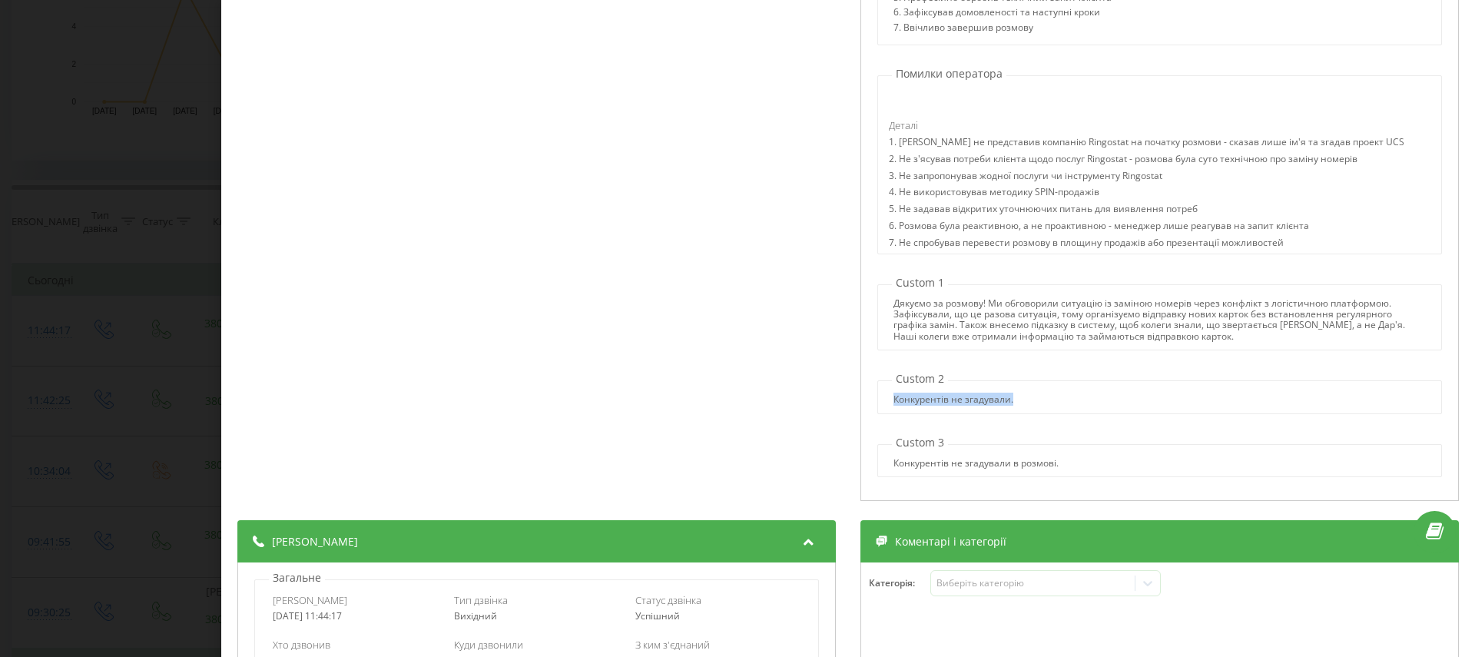
drag, startPoint x: 969, startPoint y: 389, endPoint x: 873, endPoint y: 380, distance: 96.5
click at [878, 380] on div "Конкурентів не згадували." at bounding box center [1160, 396] width 564 height 33
drag, startPoint x: 884, startPoint y: 381, endPoint x: 1016, endPoint y: 396, distance: 132.3
click at [1016, 396] on div "Custom 2 Конкурентів не згадували." at bounding box center [1160, 392] width 582 height 42
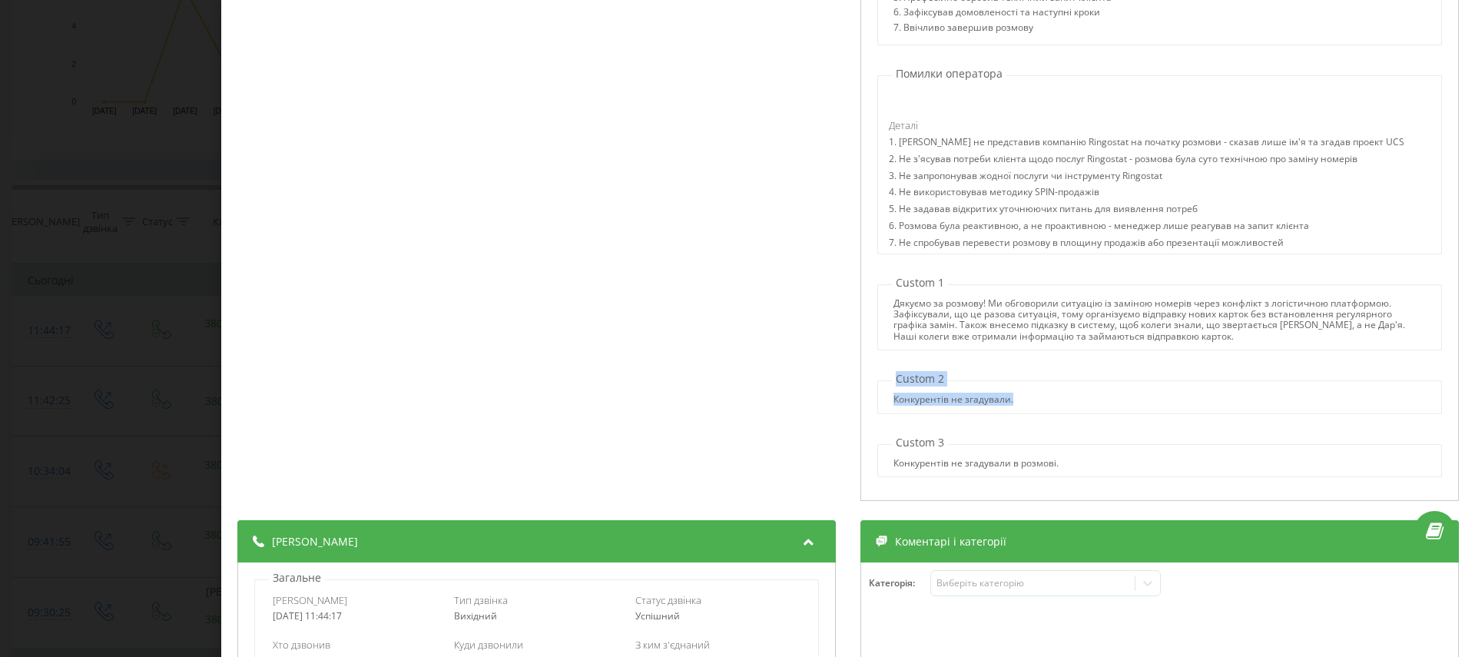
click at [1016, 396] on div "Конкурентів не згадували." at bounding box center [1159, 399] width 562 height 11
drag, startPoint x: 1030, startPoint y: 393, endPoint x: 873, endPoint y: 377, distance: 158.4
click at [878, 380] on div "Конкурентів не згадували." at bounding box center [1160, 396] width 564 height 33
click at [907, 412] on div "Назва профілю Борода Тема діалогу Технічні питання/проблеми/логіка роботи Підсу…" at bounding box center [1160, 234] width 599 height 535
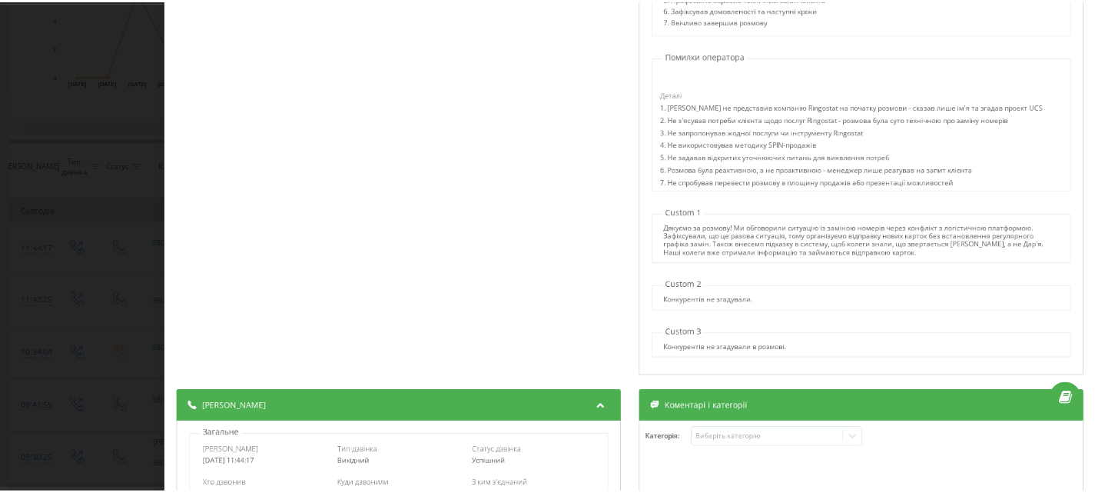
scroll to position [0, 0]
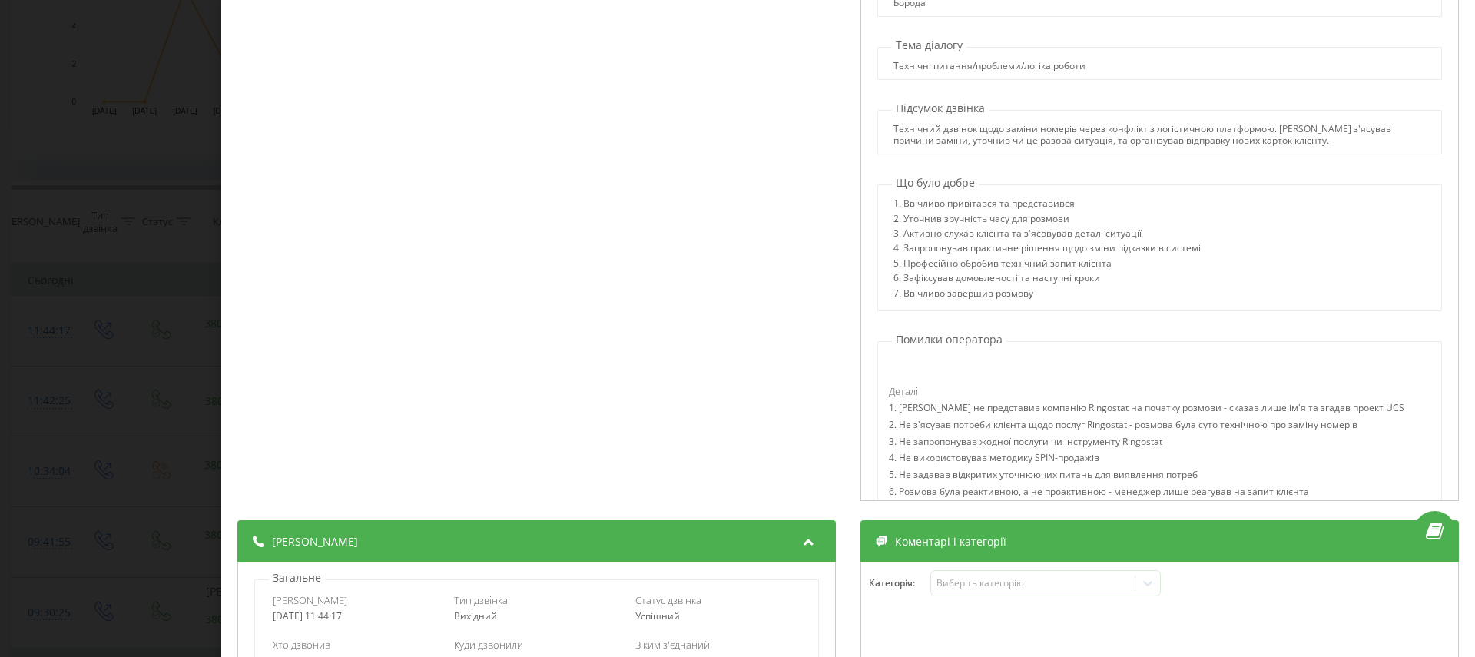
click at [148, 252] on div "Дзвінок : 1755593057.14543 1 x - 03:10 00:00 00:00 Транскрипція 00:00 - Дякую. …" at bounding box center [737, 328] width 1475 height 657
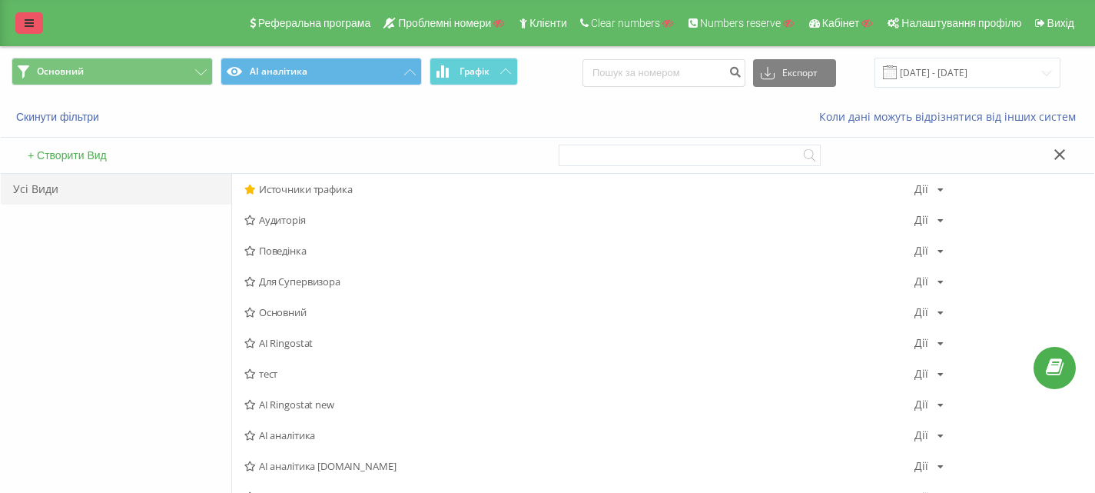
click at [29, 30] on link at bounding box center [29, 23] width 28 height 22
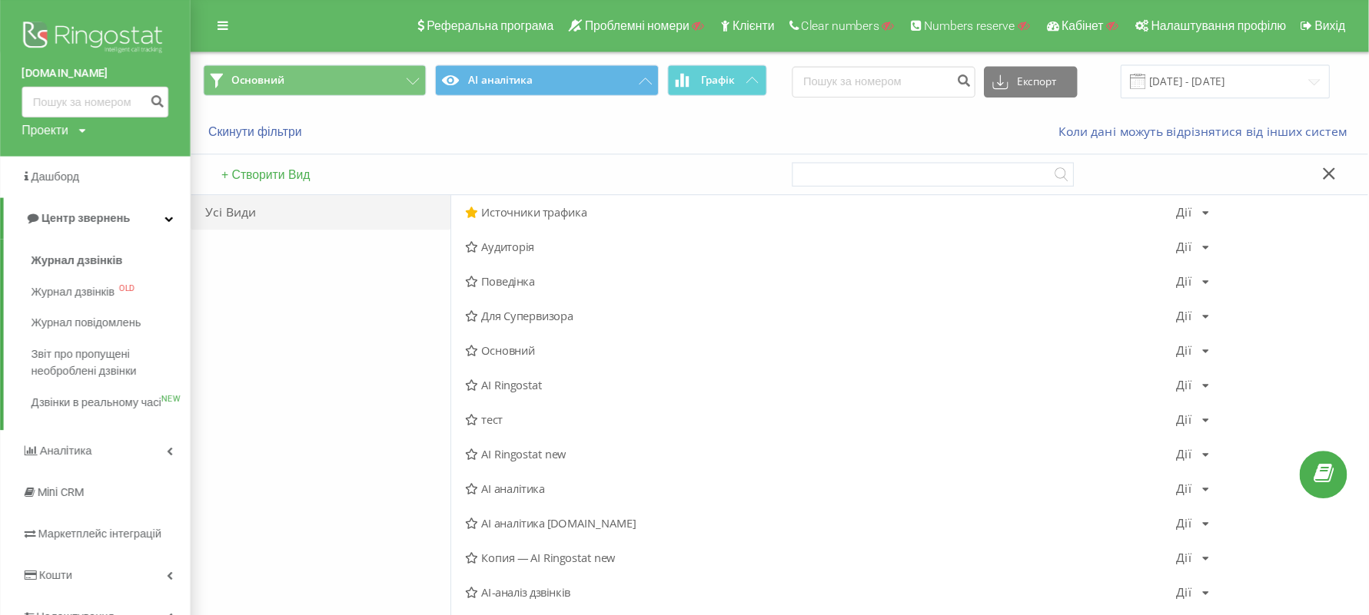
scroll to position [96, 0]
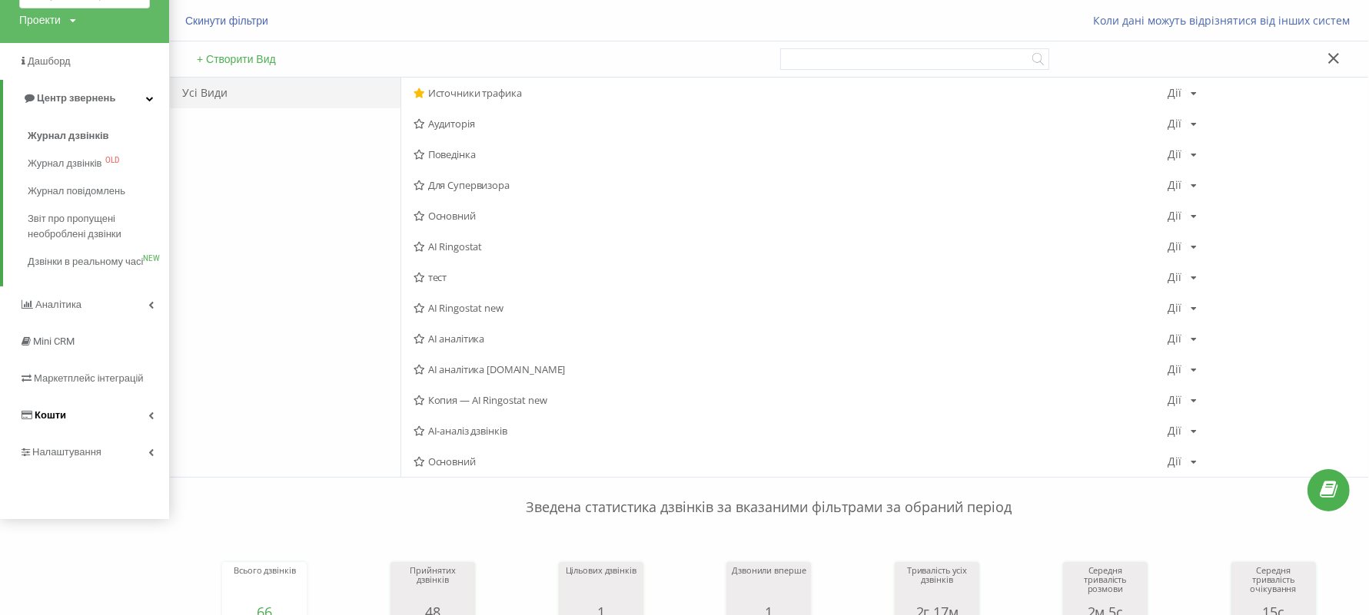
click at [87, 434] on link "Кошти" at bounding box center [84, 415] width 169 height 37
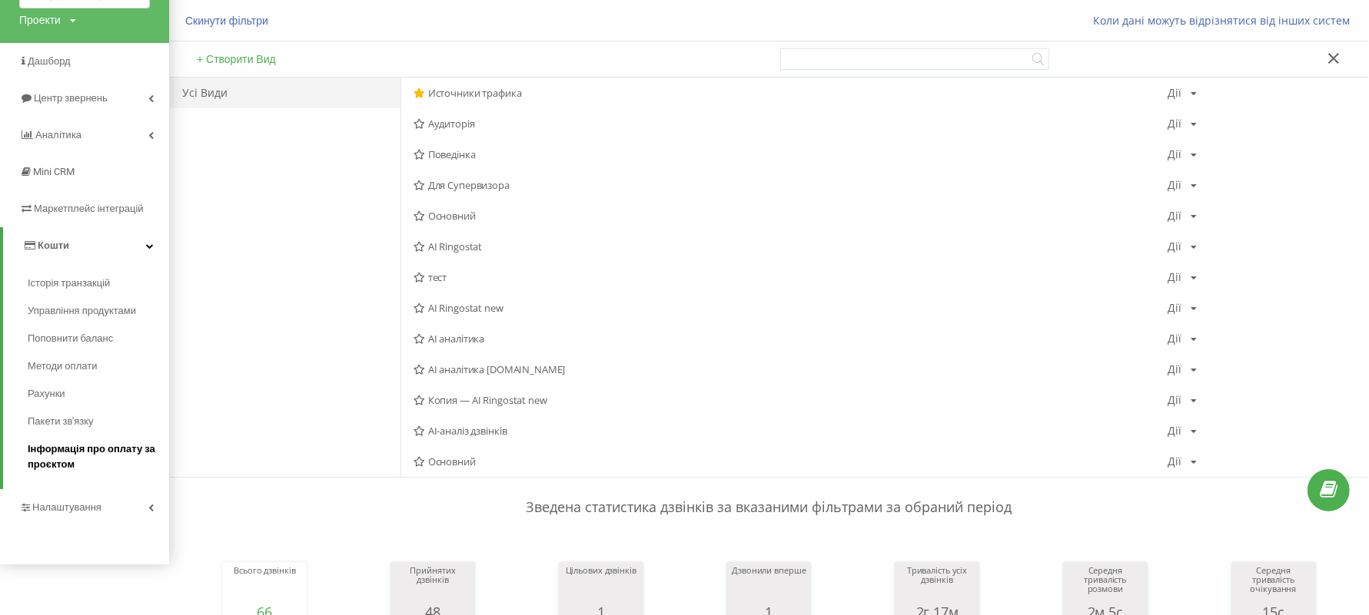
click at [96, 453] on span "Інформація про оплату за проєктом" at bounding box center [95, 457] width 134 height 31
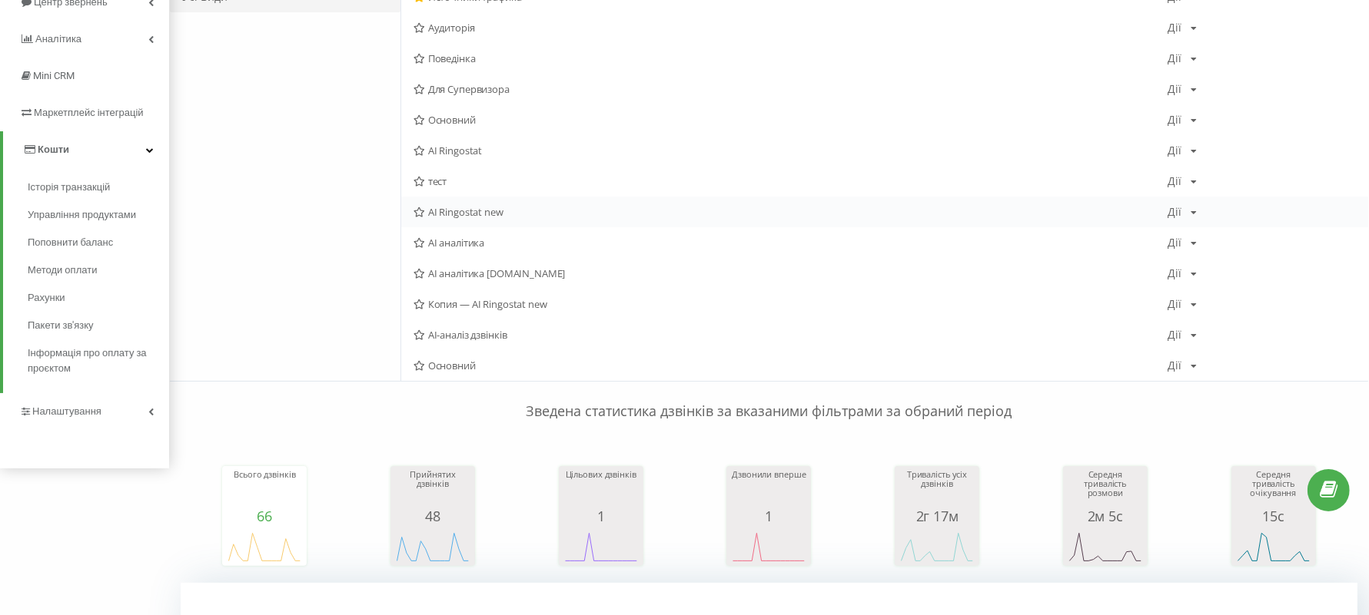
scroll to position [0, 0]
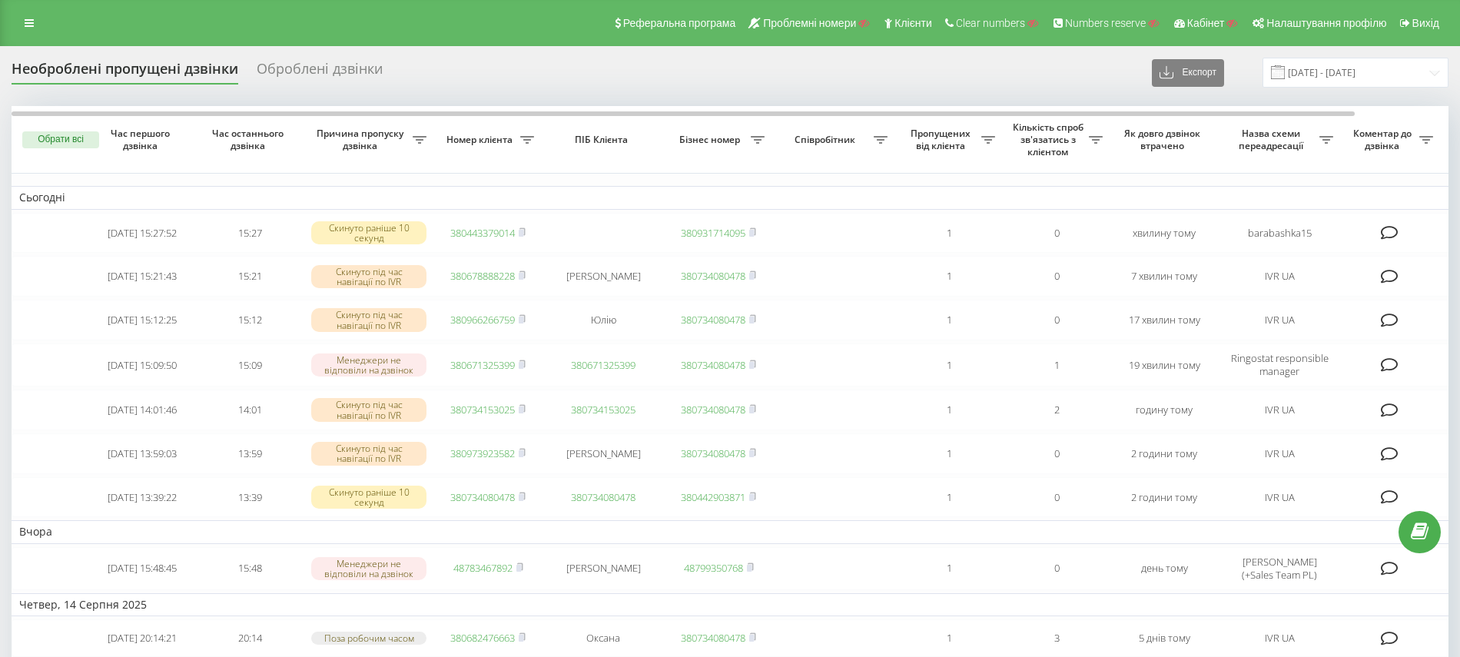
click at [294, 72] on div "Оброблені дзвінки" at bounding box center [320, 73] width 126 height 24
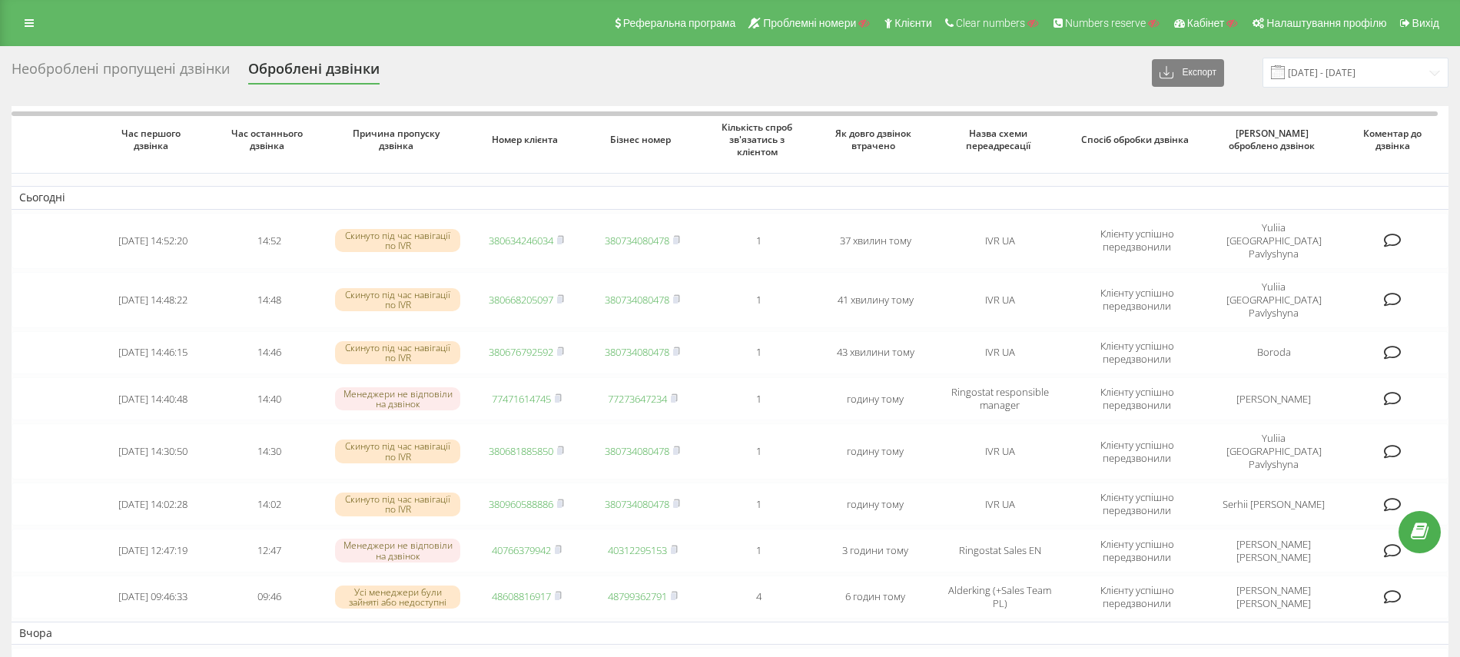
click at [92, 72] on div "Необроблені пропущені дзвінки" at bounding box center [121, 73] width 218 height 24
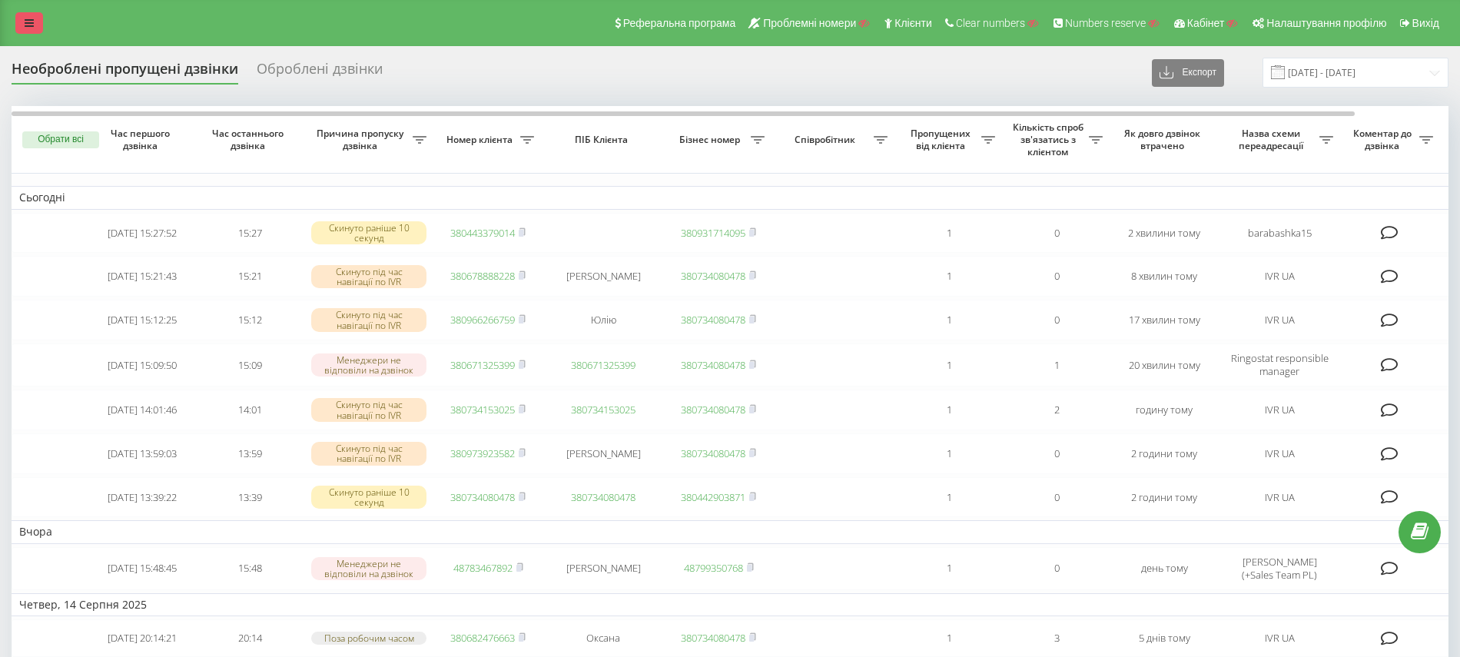
click at [23, 18] on link at bounding box center [29, 23] width 28 height 22
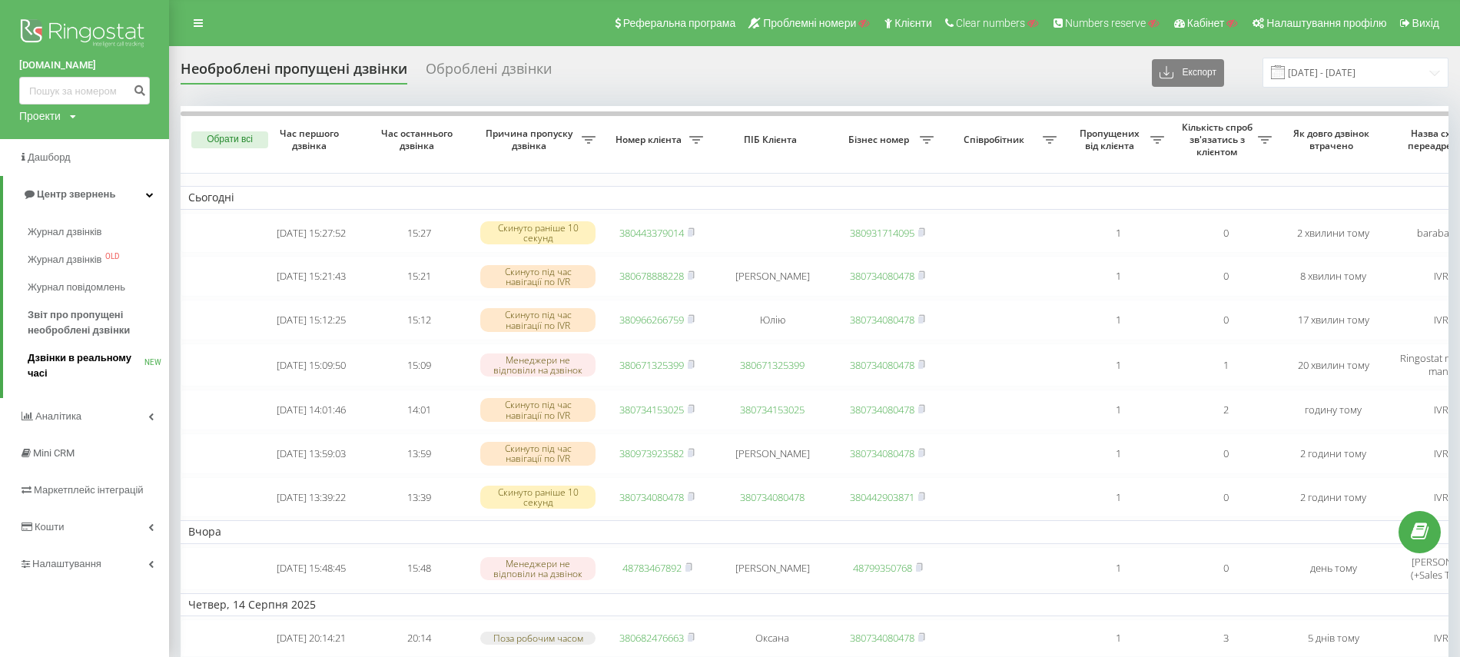
click at [64, 360] on span "Дзвінки в реальному часі" at bounding box center [86, 365] width 117 height 31
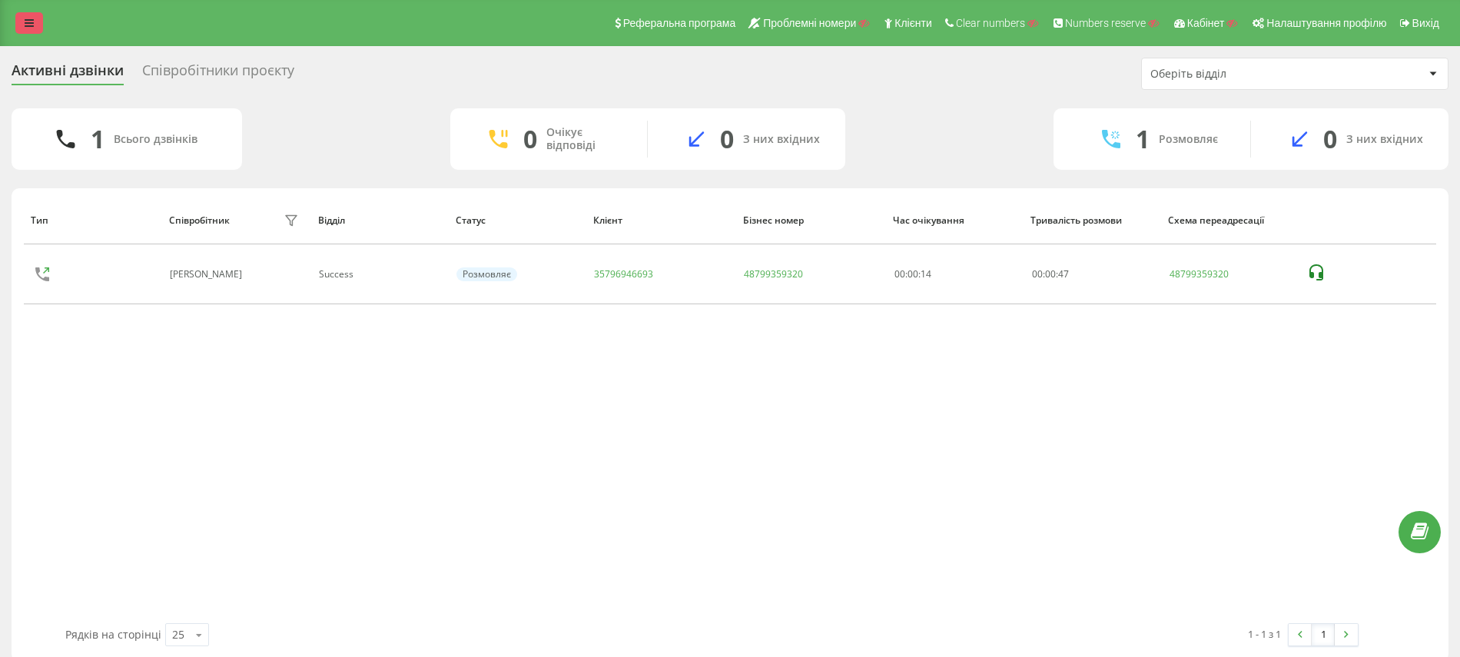
click at [31, 25] on icon at bounding box center [29, 23] width 9 height 11
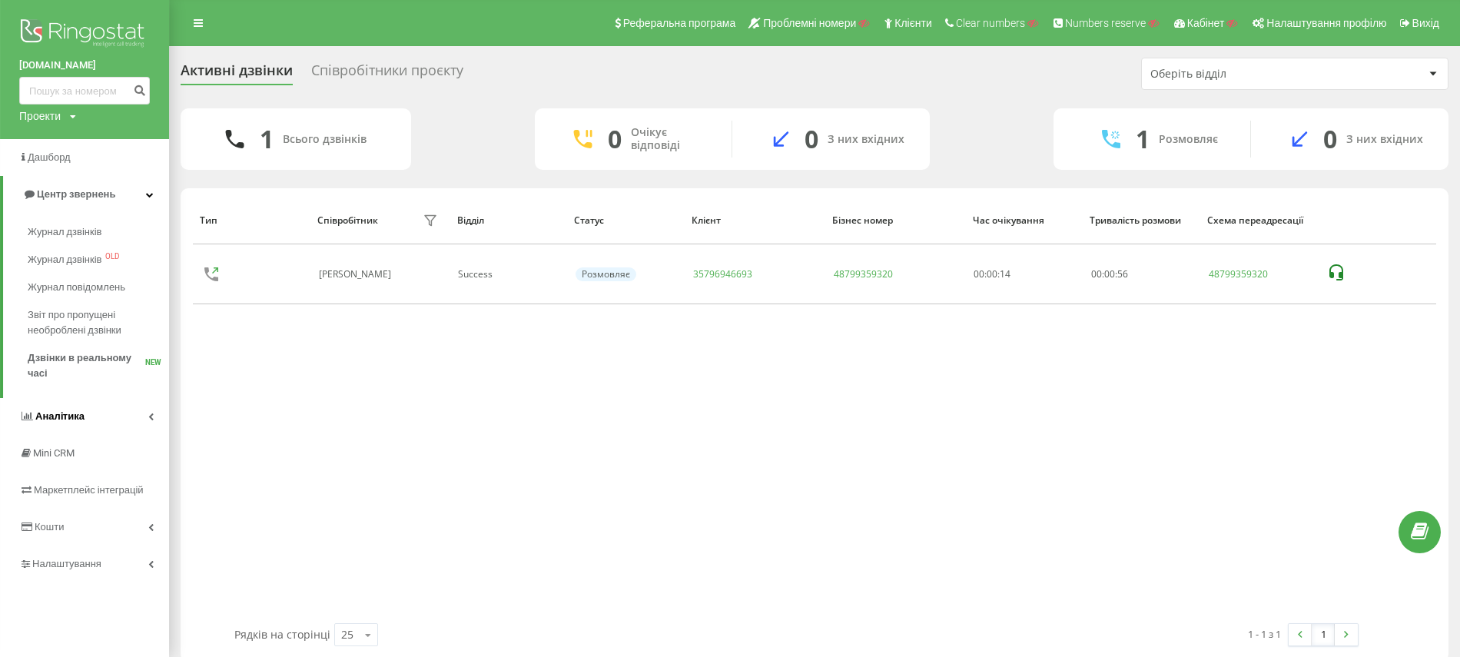
click at [107, 413] on link "Аналiтика" at bounding box center [84, 416] width 169 height 37
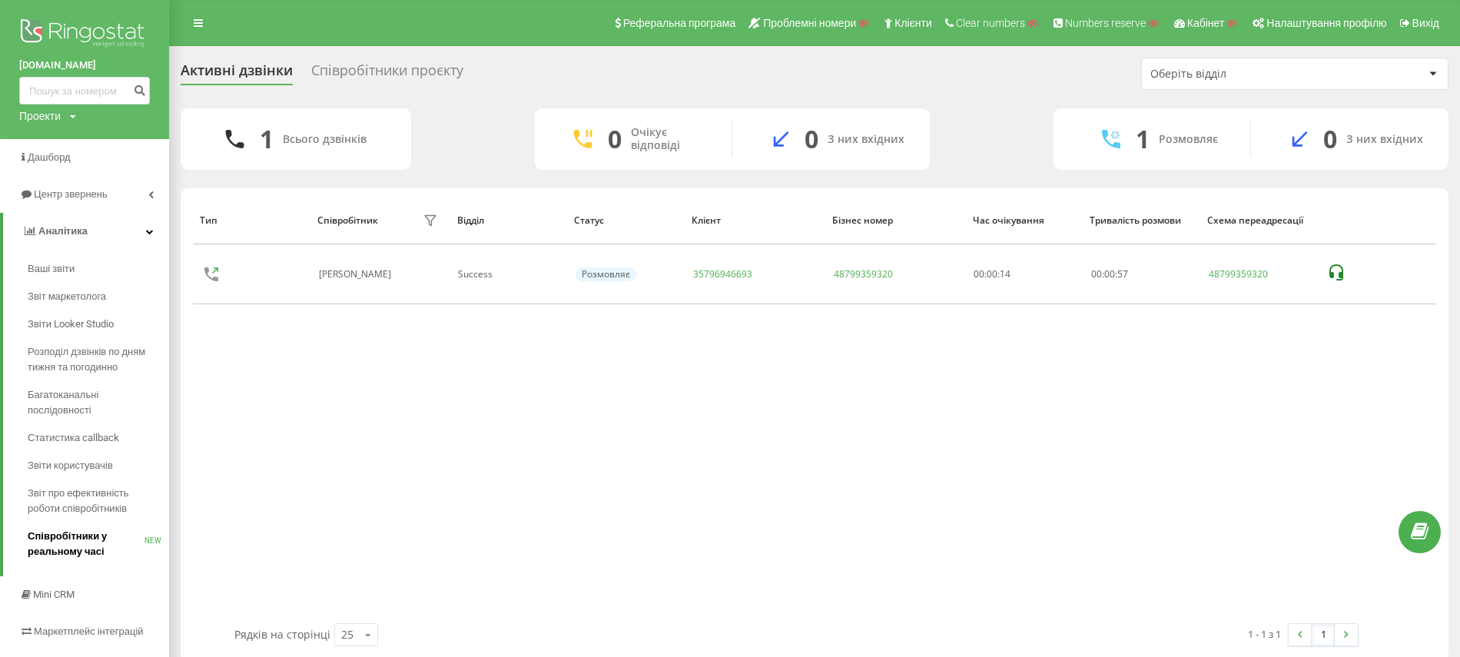
click at [66, 538] on span "Співробітники у реальному часі" at bounding box center [86, 544] width 117 height 31
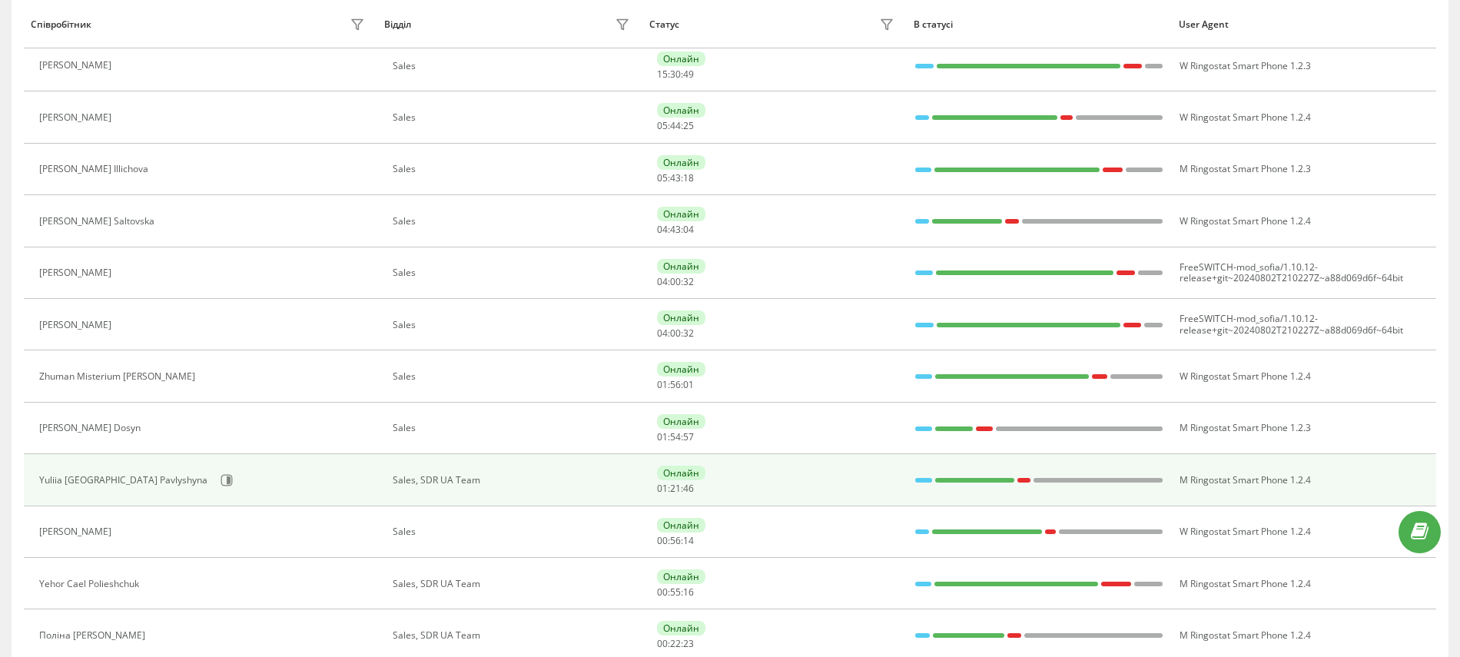
scroll to position [204, 0]
click at [215, 478] on button at bounding box center [226, 480] width 23 height 23
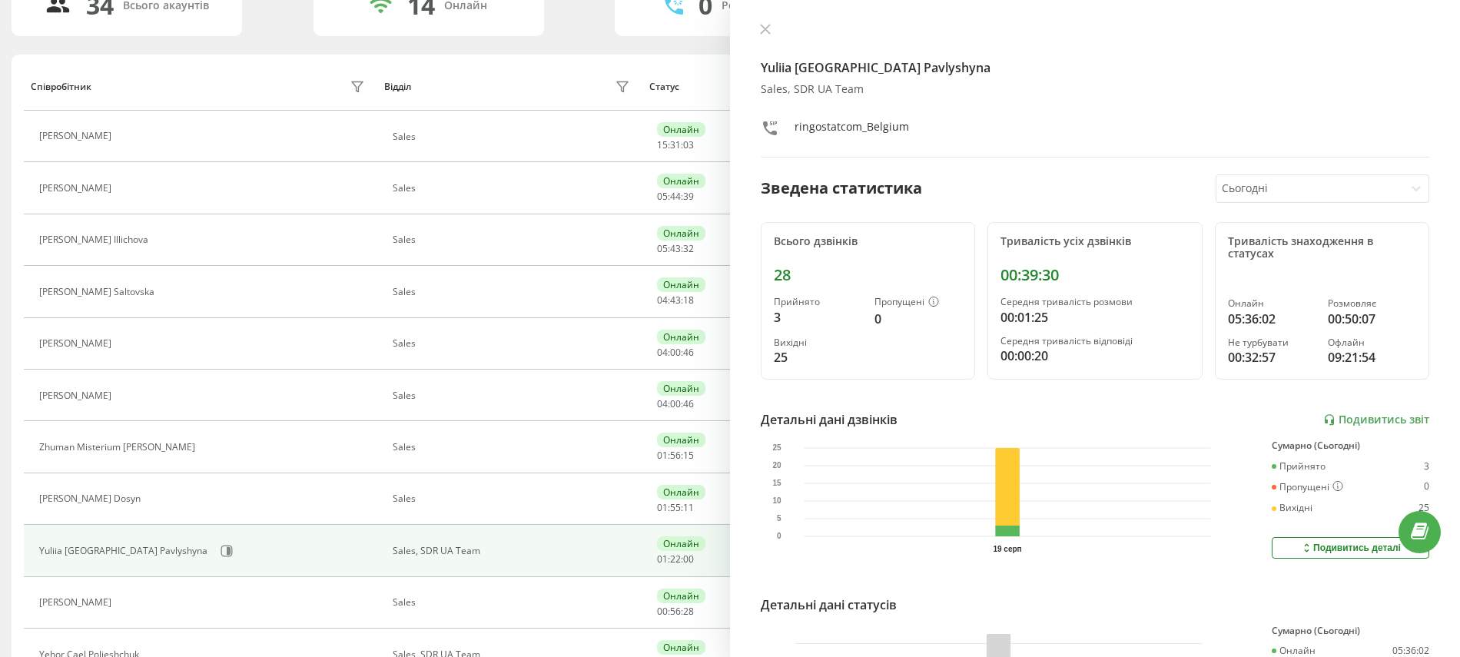
scroll to position [102, 0]
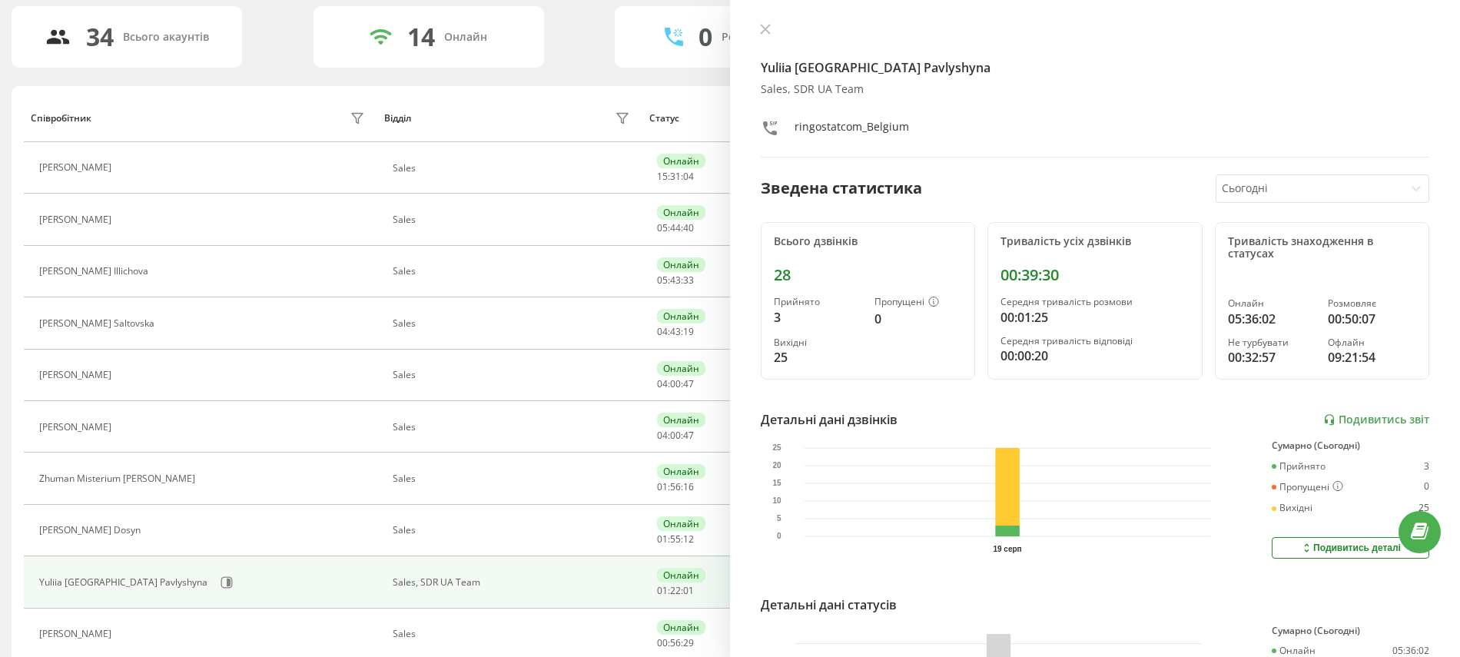
click at [757, 23] on button at bounding box center [765, 30] width 20 height 15
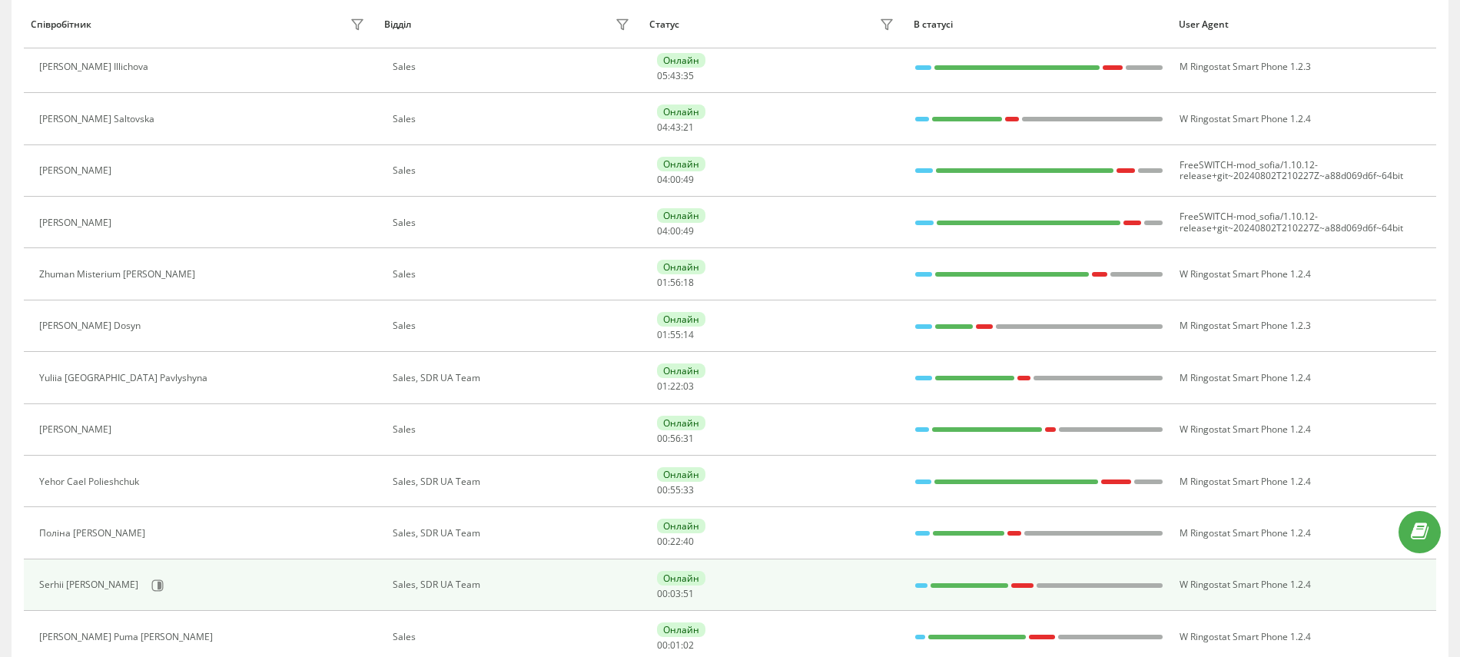
scroll to position [307, 0]
click at [158, 580] on icon at bounding box center [160, 584] width 4 height 8
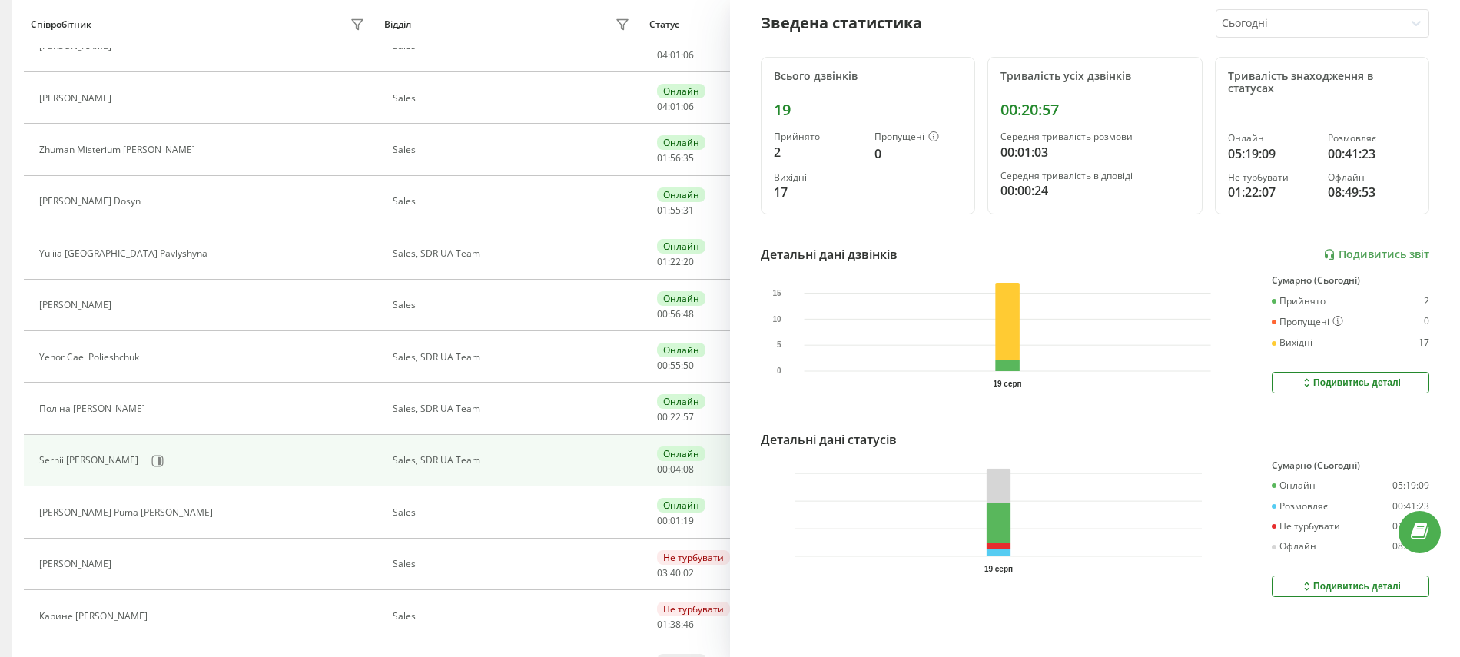
scroll to position [512, 0]
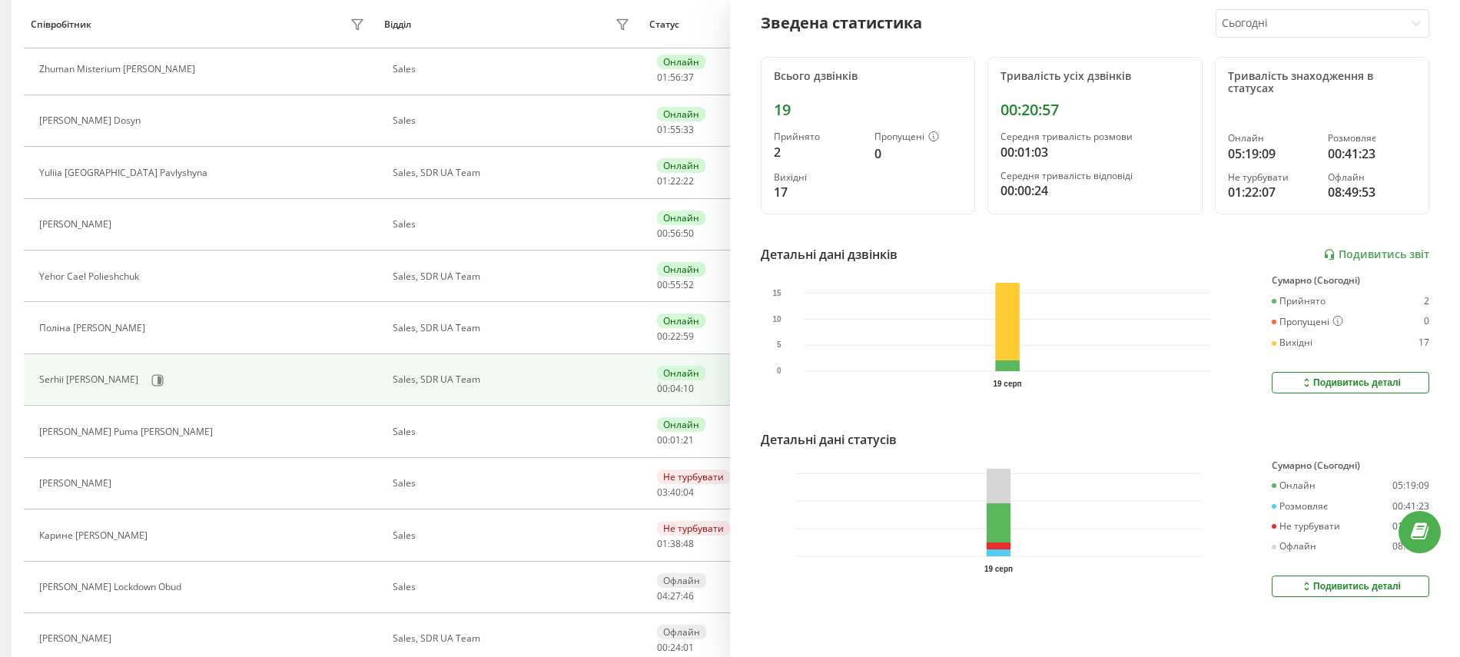
click at [1300, 580] on icon at bounding box center [1306, 586] width 13 height 12
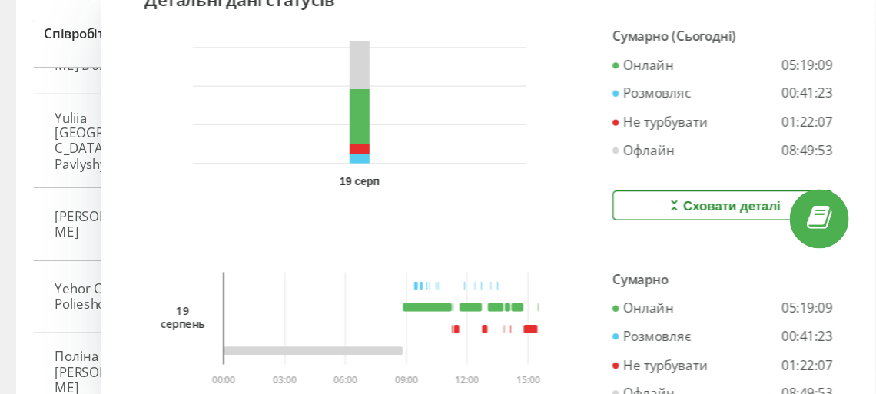
scroll to position [700, 0]
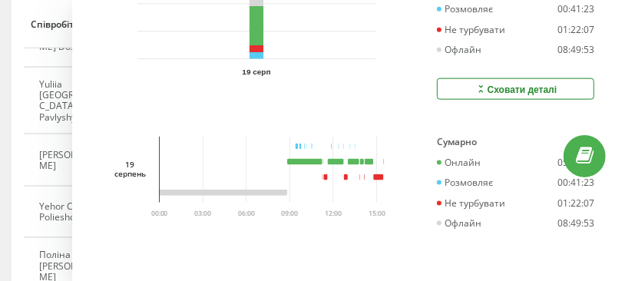
click at [301, 69] on div "19 серп" at bounding box center [254, 31] width 302 height 137
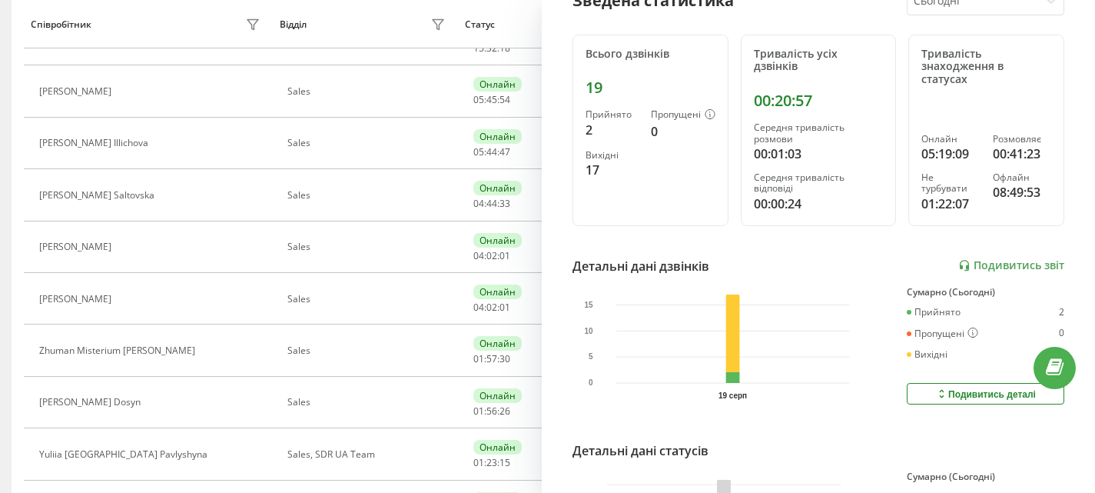
scroll to position [0, 0]
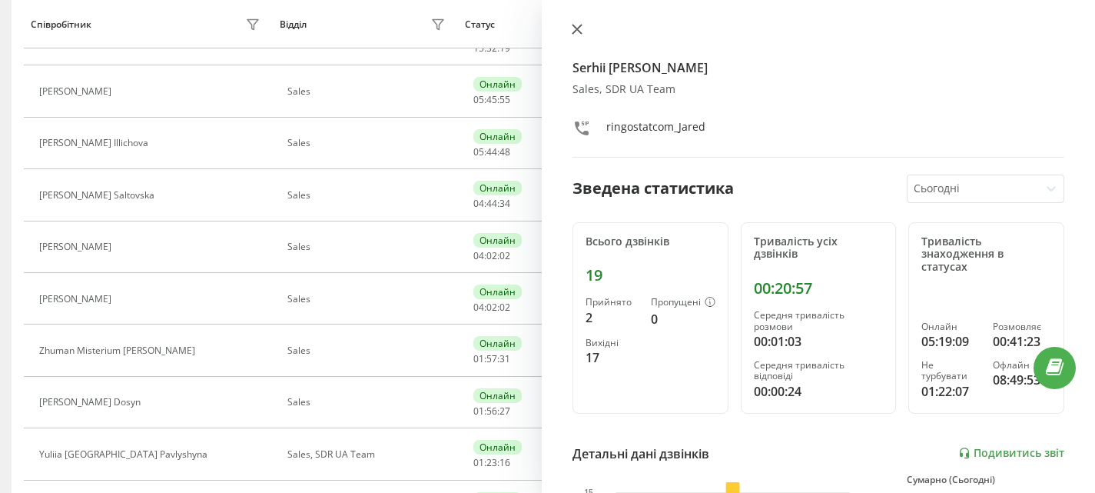
click at [571, 25] on button at bounding box center [577, 30] width 20 height 15
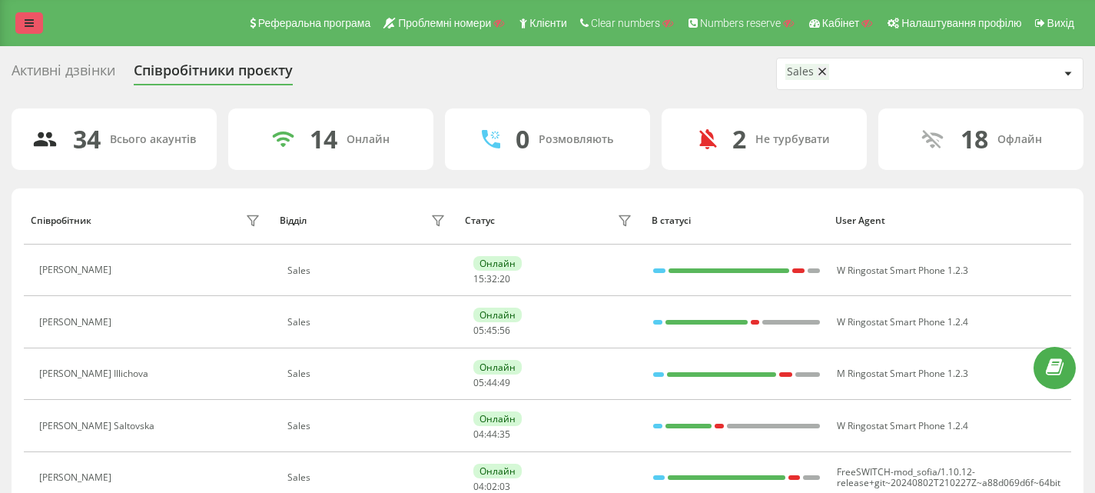
click at [35, 25] on link at bounding box center [29, 23] width 28 height 22
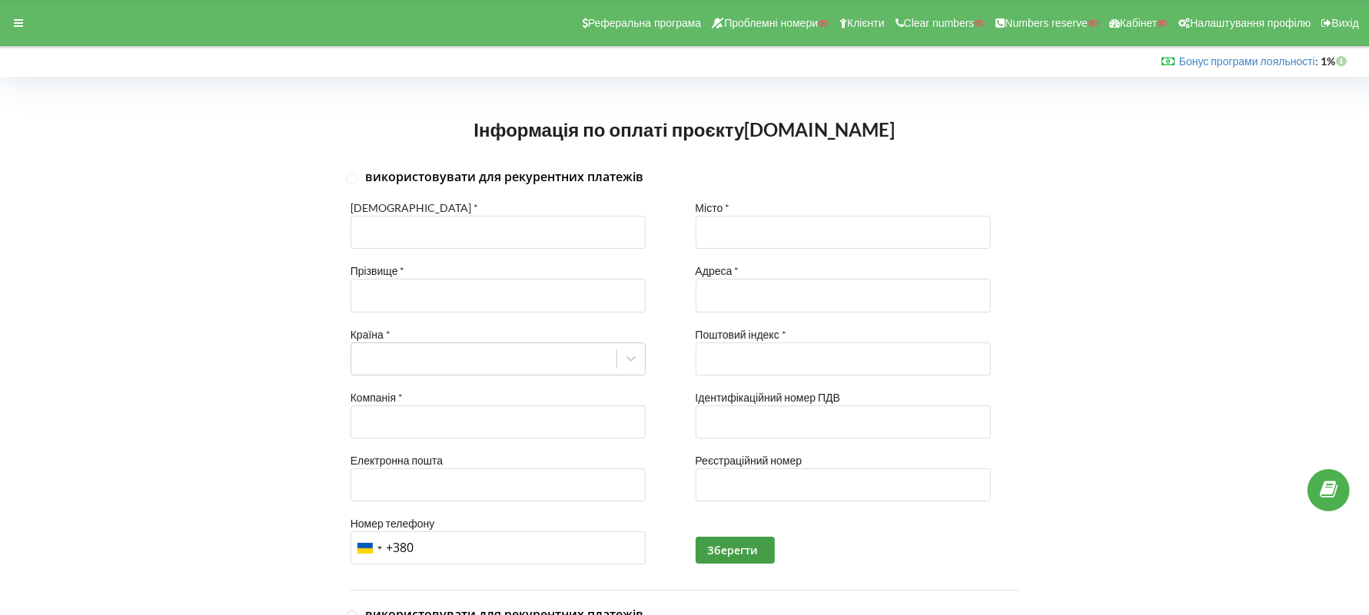
click at [34, 28] on div "Реферальна програма Проблемні номери Клієнти Clear numbers Numbers reserve Кабі…" at bounding box center [684, 23] width 1390 height 46
click at [24, 27] on div at bounding box center [19, 23] width 28 height 22
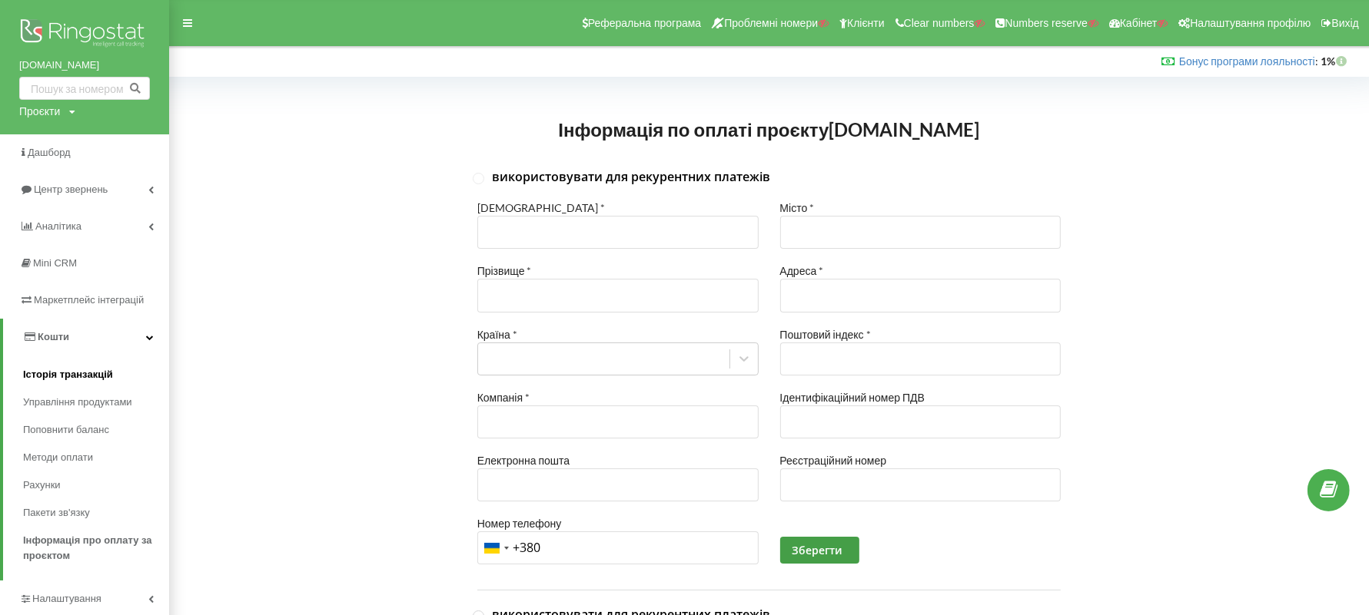
click at [125, 377] on link "Історія транзакцій" at bounding box center [96, 375] width 146 height 28
